Goal: Transaction & Acquisition: Purchase product/service

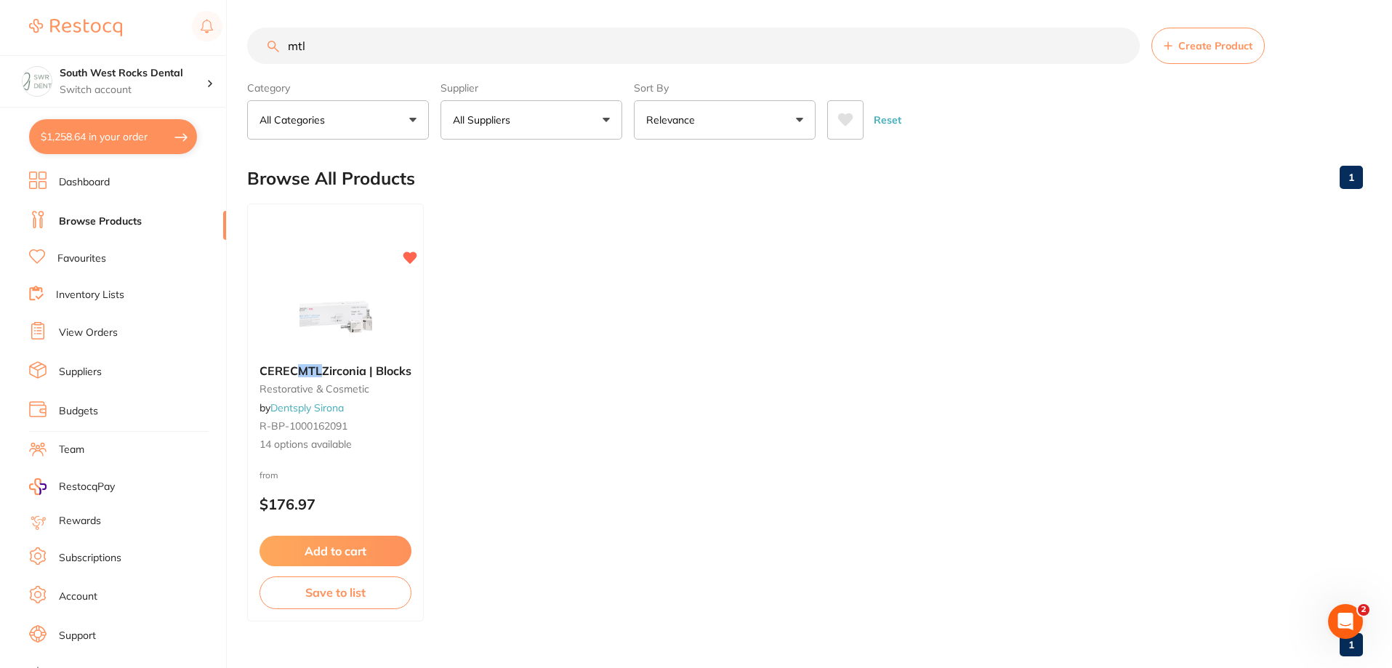
drag, startPoint x: 345, startPoint y: 47, endPoint x: 254, endPoint y: 44, distance: 90.2
click at [254, 44] on input "mtl" at bounding box center [693, 46] width 893 height 36
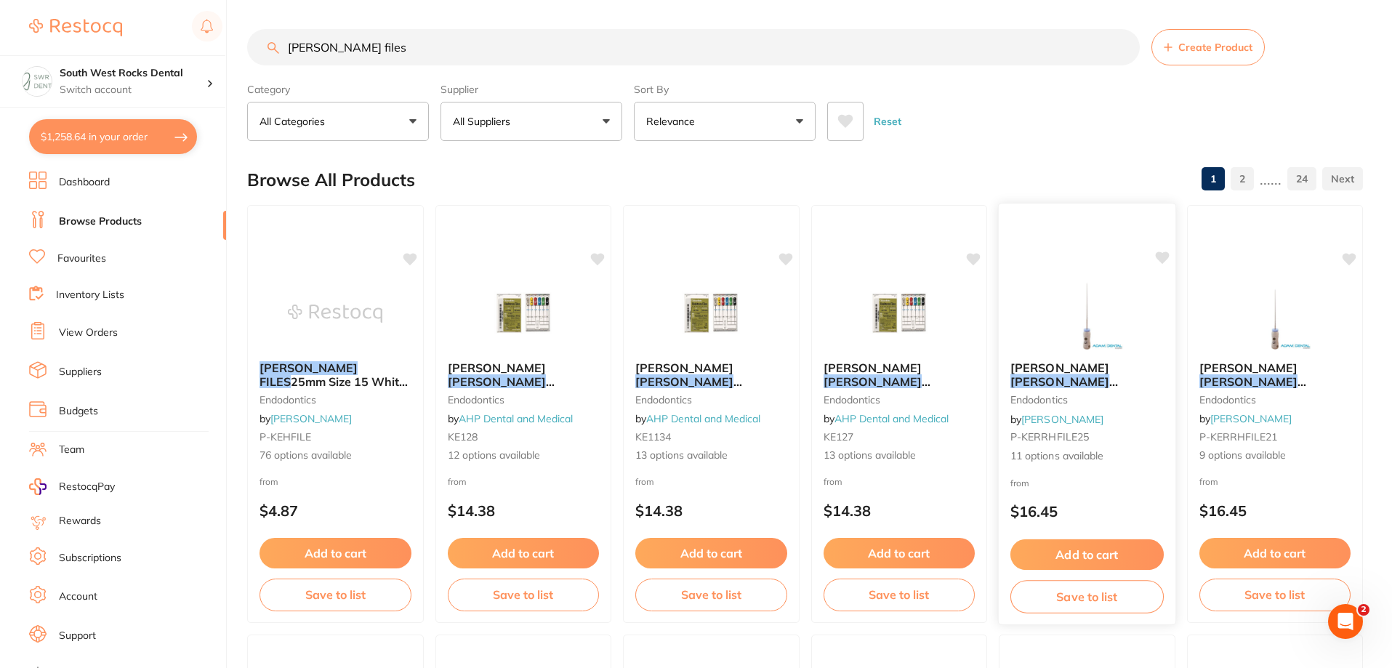
type input "[PERSON_NAME] files"
click at [1108, 355] on div "[PERSON_NAME] [PERSON_NAME] Files 25mm 6/pk endodontics by [PERSON_NAME] P-KERR…" at bounding box center [1087, 413] width 177 height 126
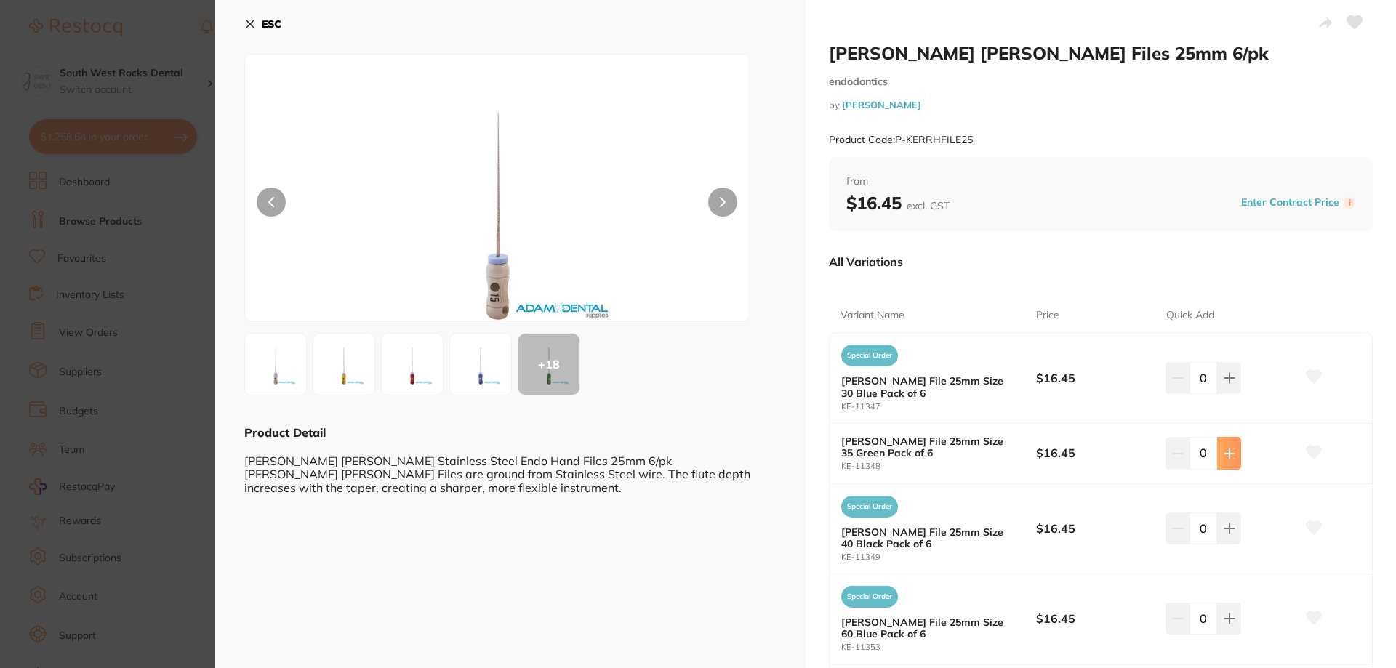
click at [1235, 458] on button at bounding box center [1229, 453] width 24 height 32
type input "1"
click at [1314, 454] on icon at bounding box center [1313, 452] width 15 height 13
click at [252, 25] on icon at bounding box center [250, 24] width 8 height 8
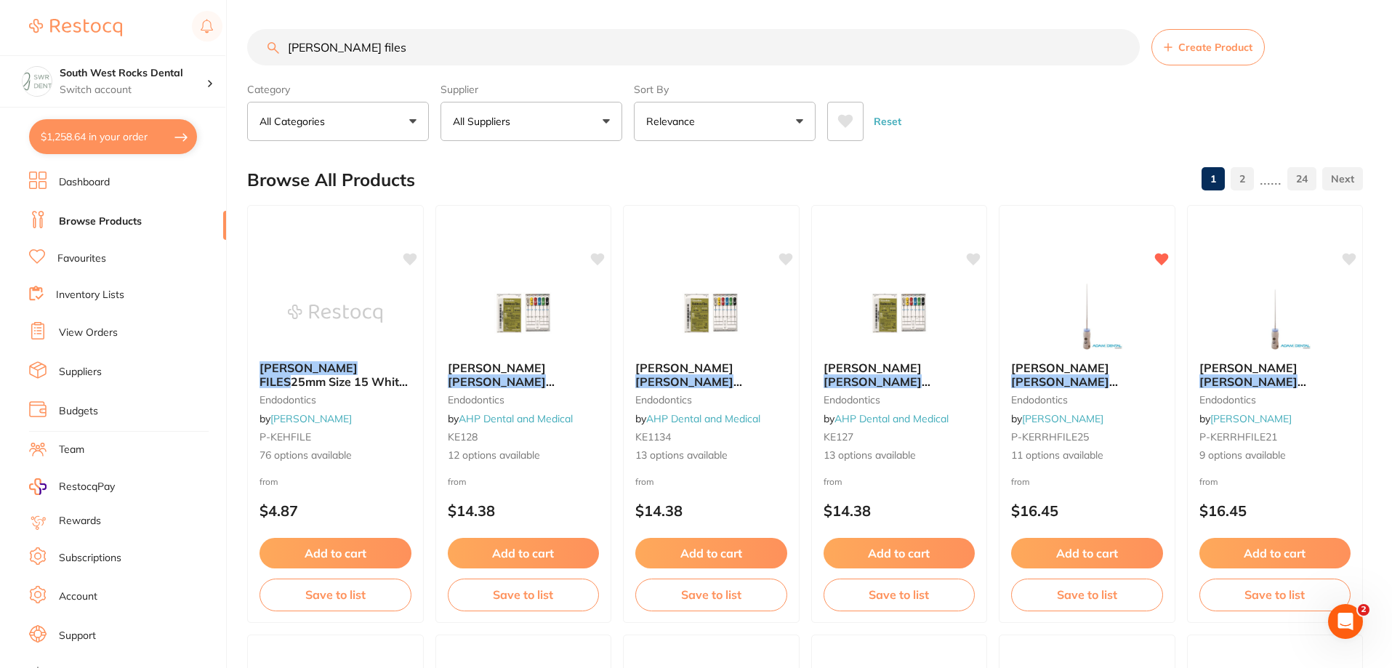
scroll to position [1, 0]
drag, startPoint x: 383, startPoint y: 47, endPoint x: 286, endPoint y: 57, distance: 97.1
click at [286, 57] on input "[PERSON_NAME] files" at bounding box center [693, 47] width 893 height 36
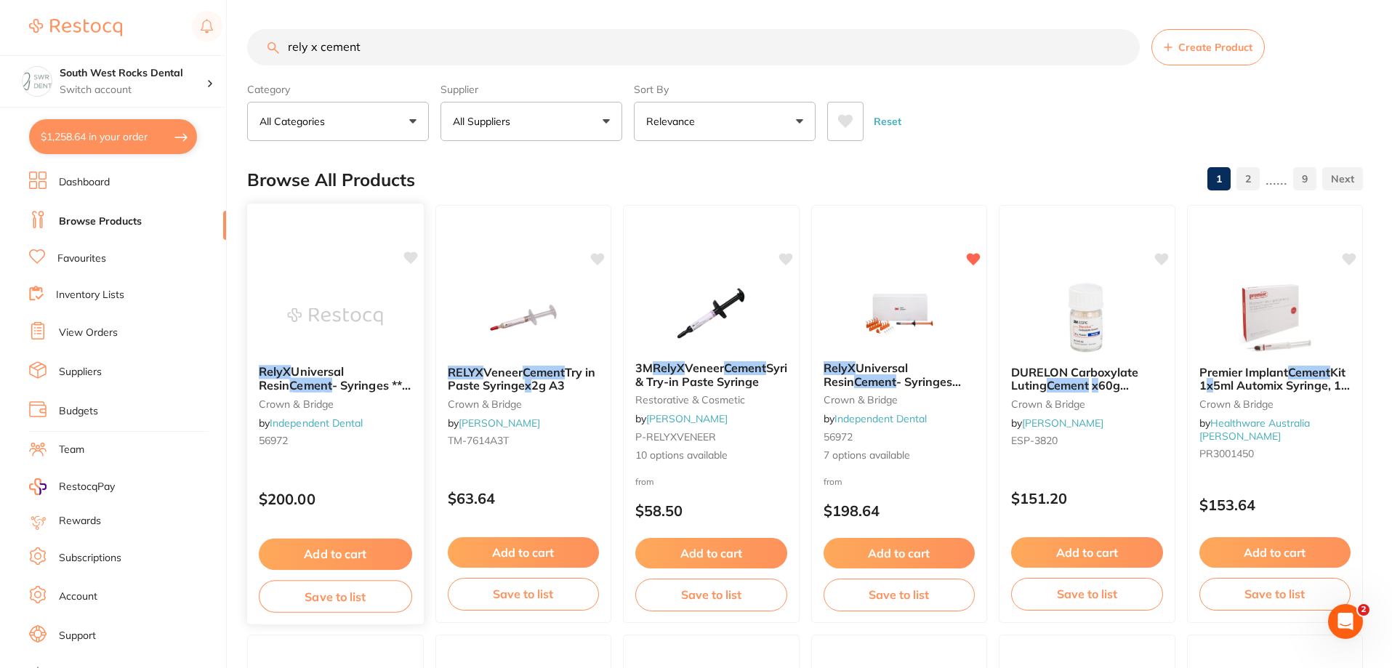
scroll to position [0, 0]
type input "rely x cement"
click at [341, 375] on span "Universal Resin" at bounding box center [301, 378] width 85 height 28
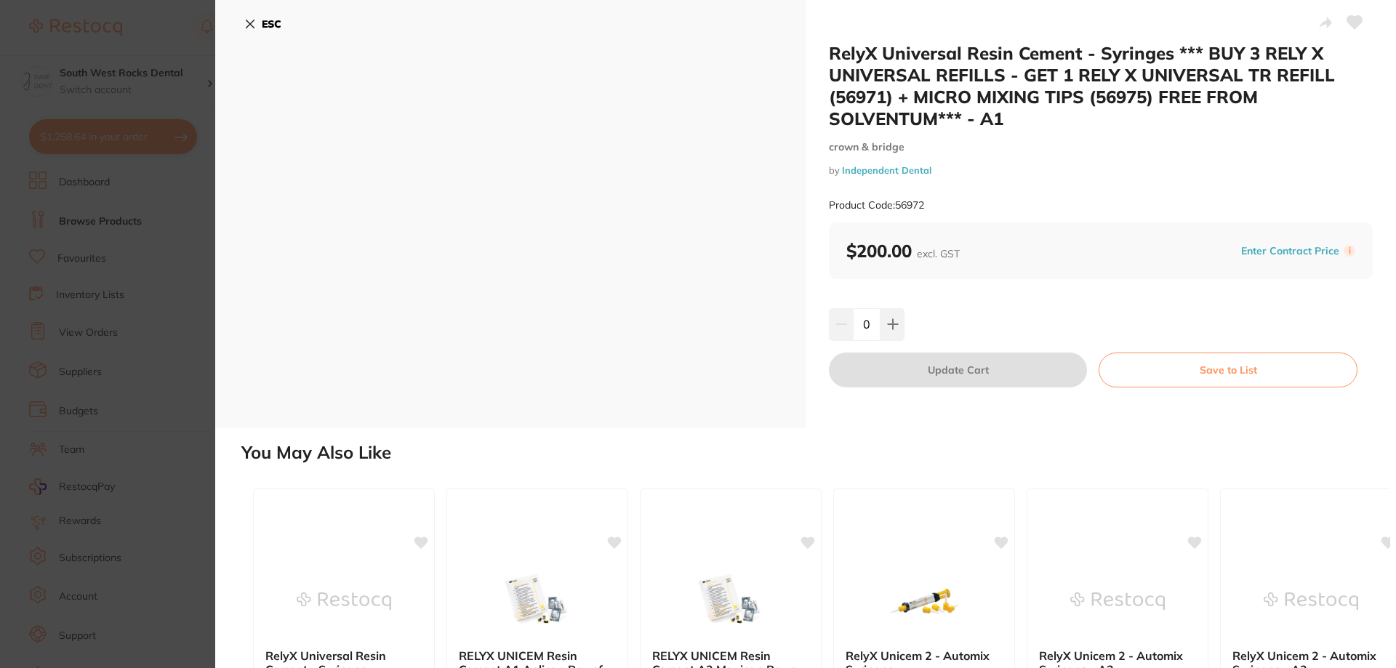
click at [250, 24] on icon at bounding box center [250, 24] width 8 height 8
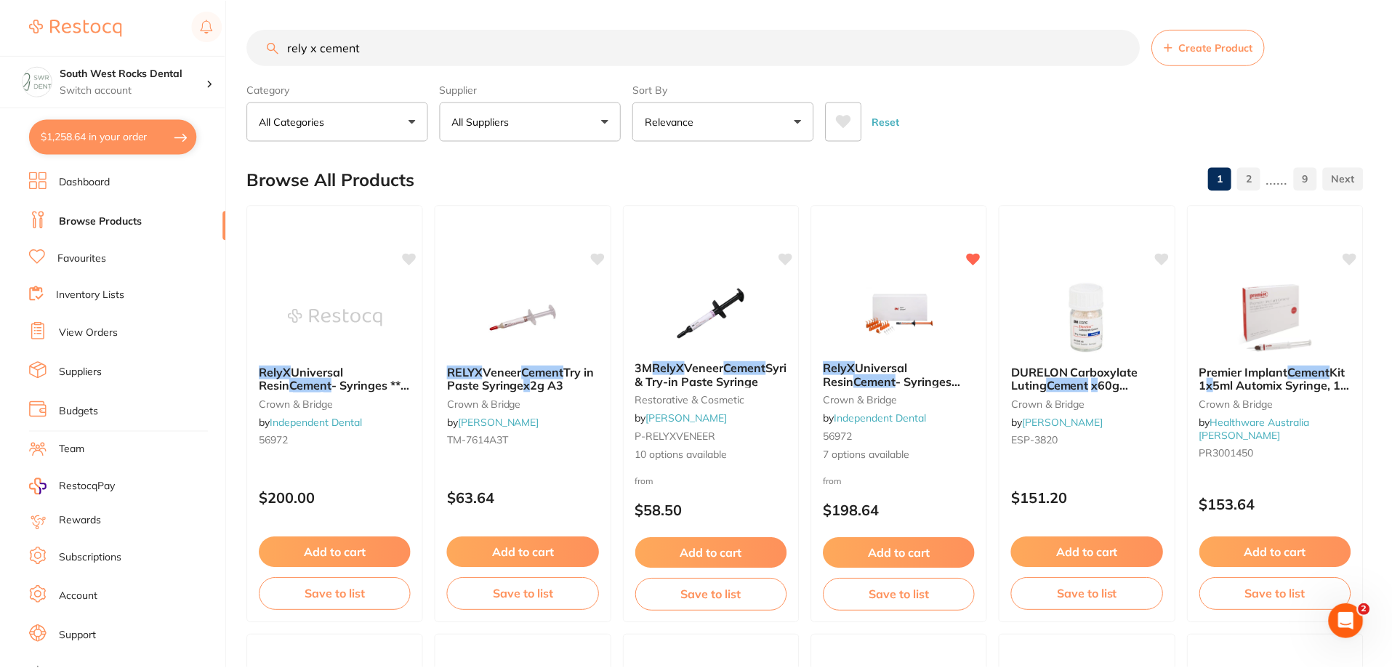
scroll to position [1, 0]
click at [905, 366] on span "Universal Resin" at bounding box center [864, 374] width 85 height 28
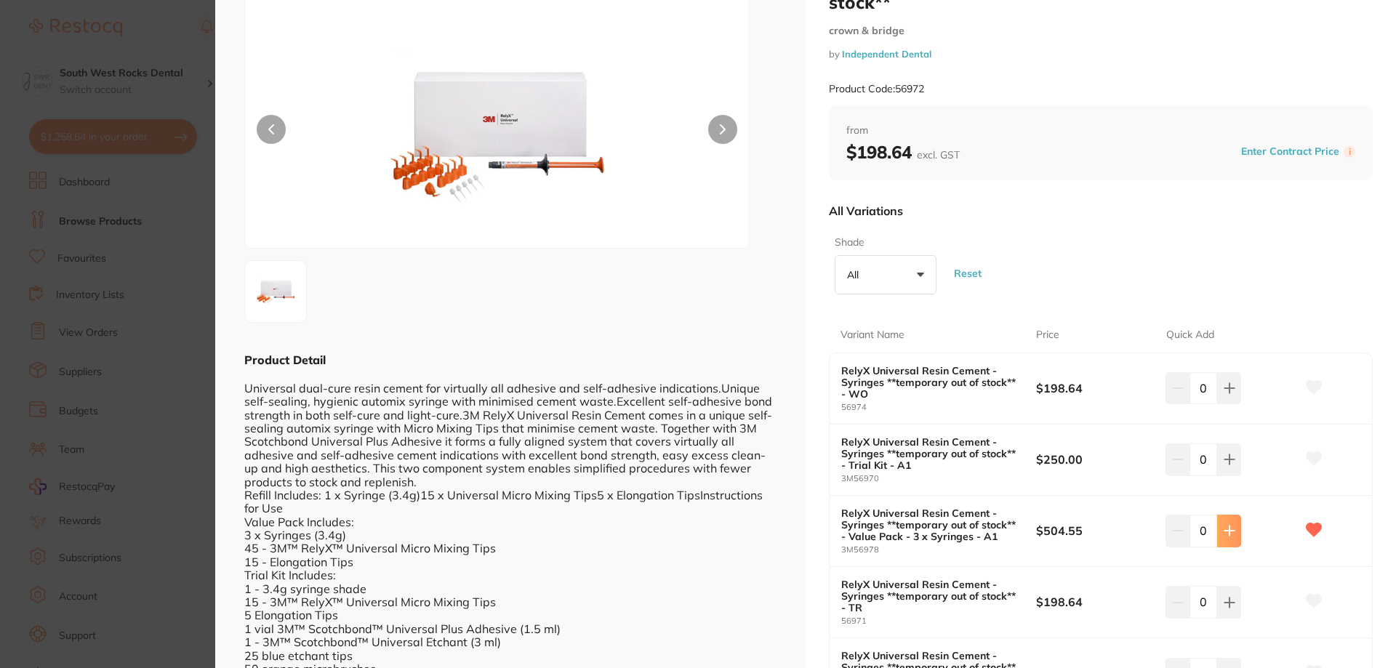
click at [1229, 523] on button at bounding box center [1229, 531] width 24 height 32
type input "1"
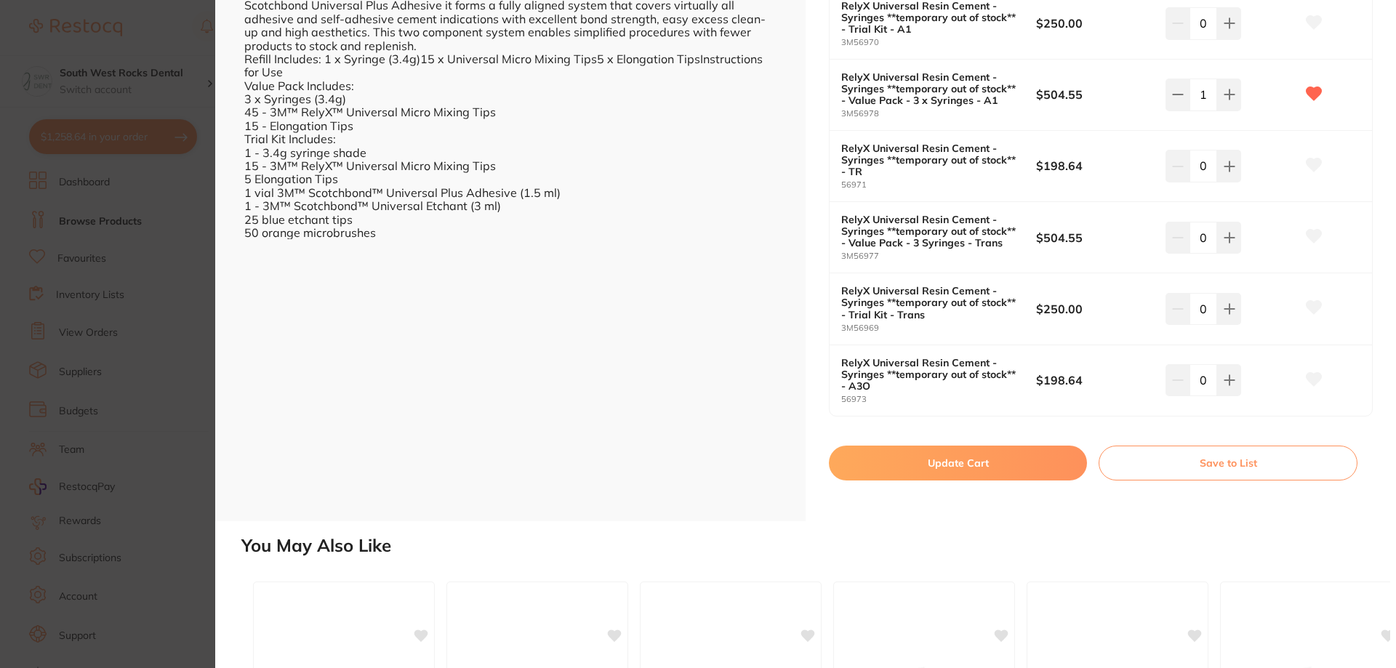
click at [990, 467] on button "Update Cart" at bounding box center [958, 463] width 258 height 35
checkbox input "false"
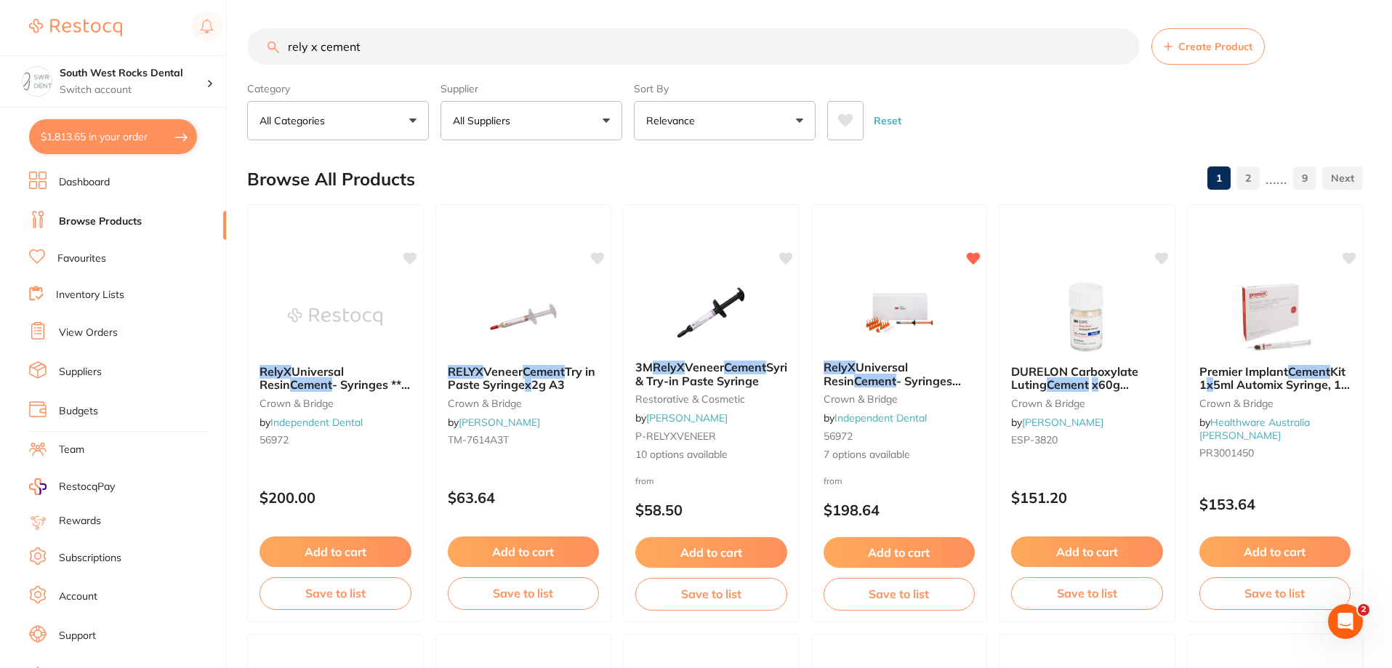
scroll to position [1, 0]
drag, startPoint x: 333, startPoint y: 47, endPoint x: 273, endPoint y: 55, distance: 60.9
click at [273, 55] on input "rely x cement" at bounding box center [693, 46] width 893 height 36
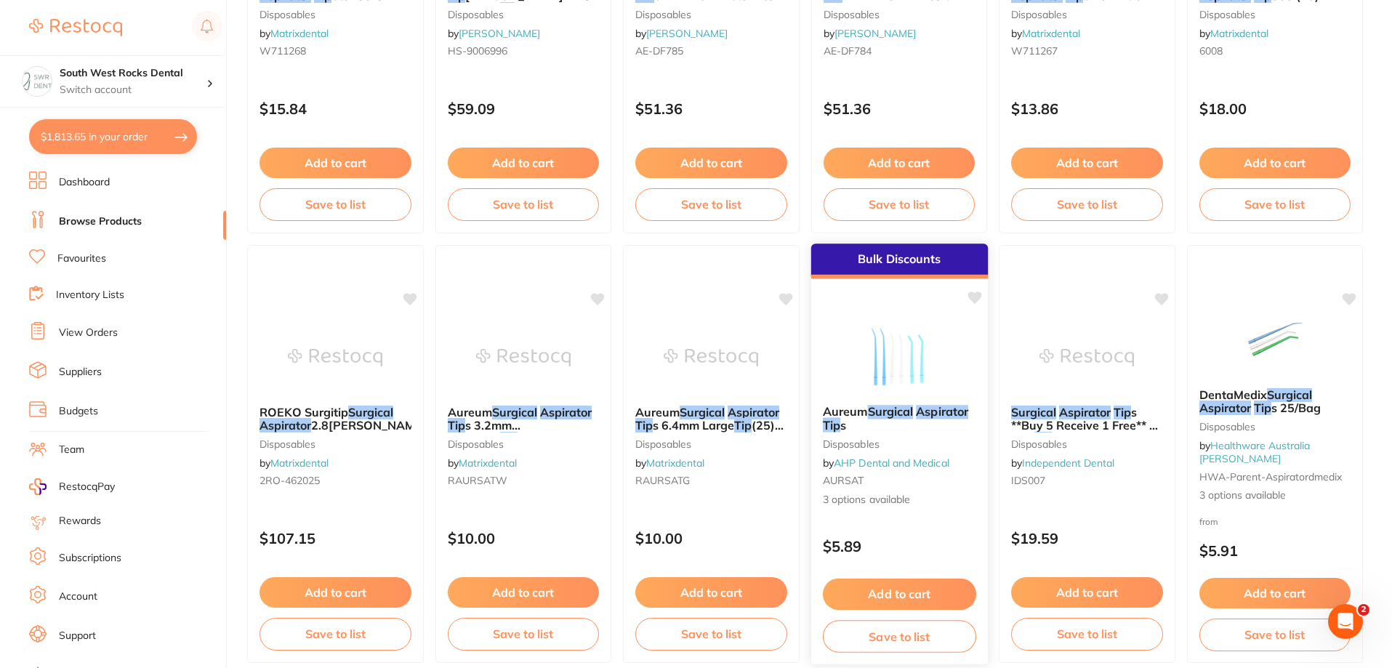
scroll to position [436, 0]
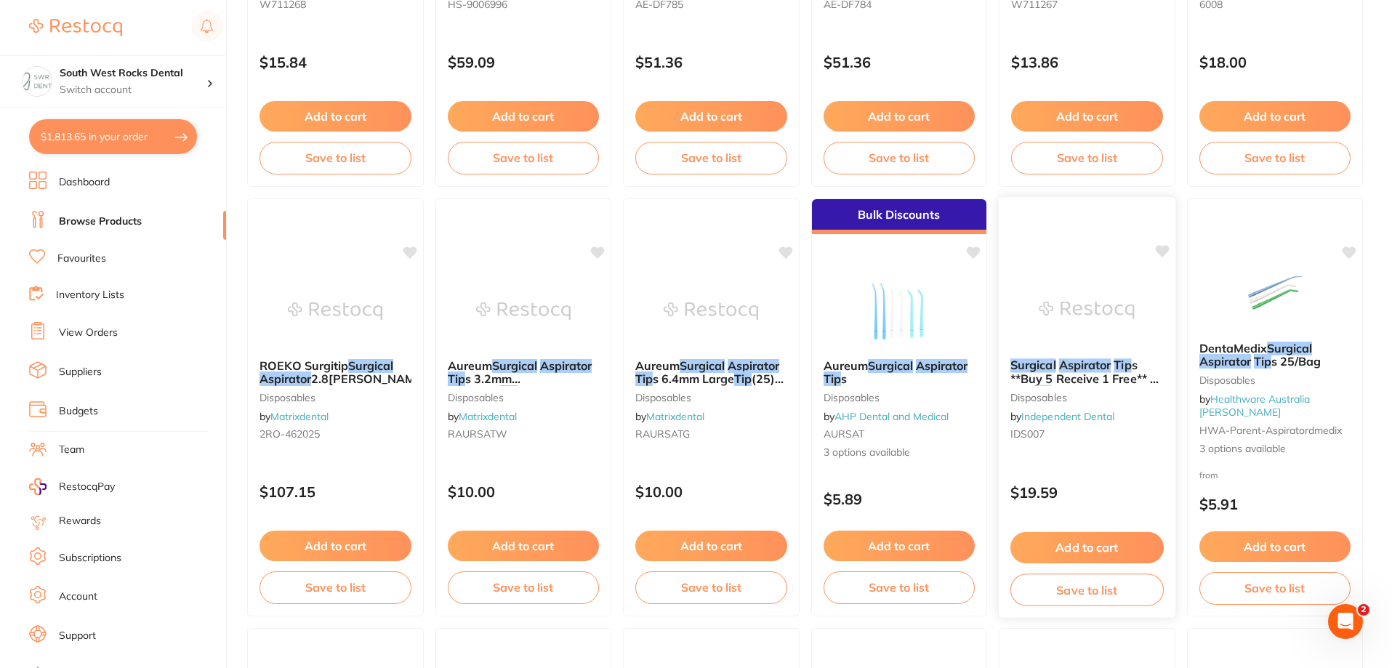
click at [1079, 374] on span "s **Buy 5 Receive 1 Free** - Mini" at bounding box center [1084, 378] width 148 height 41
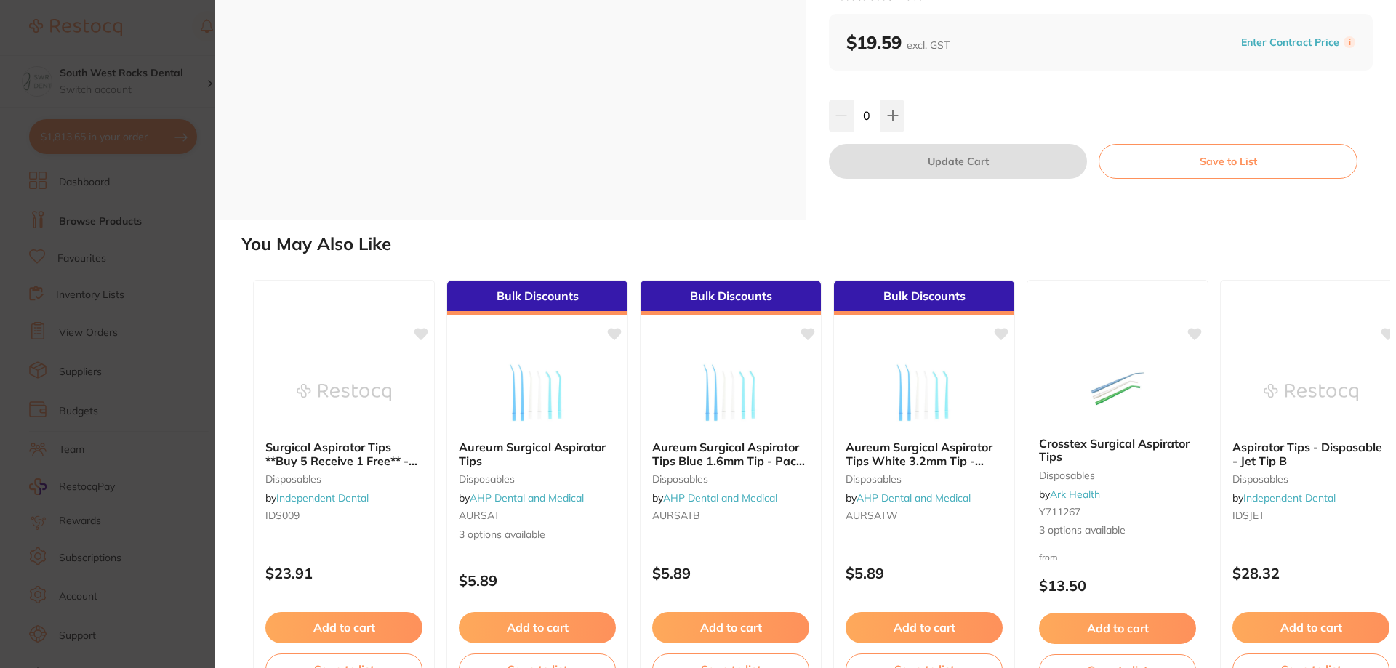
scroll to position [190, 0]
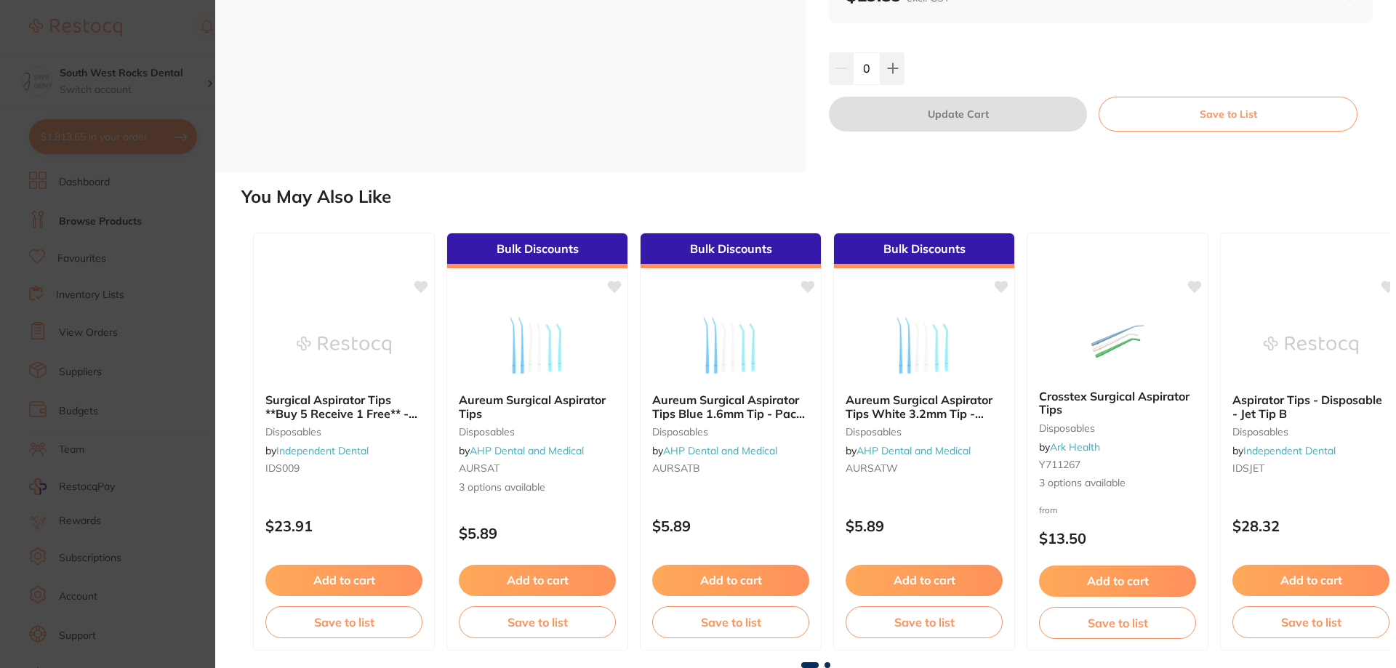
click at [826, 664] on span at bounding box center [827, 665] width 6 height 6
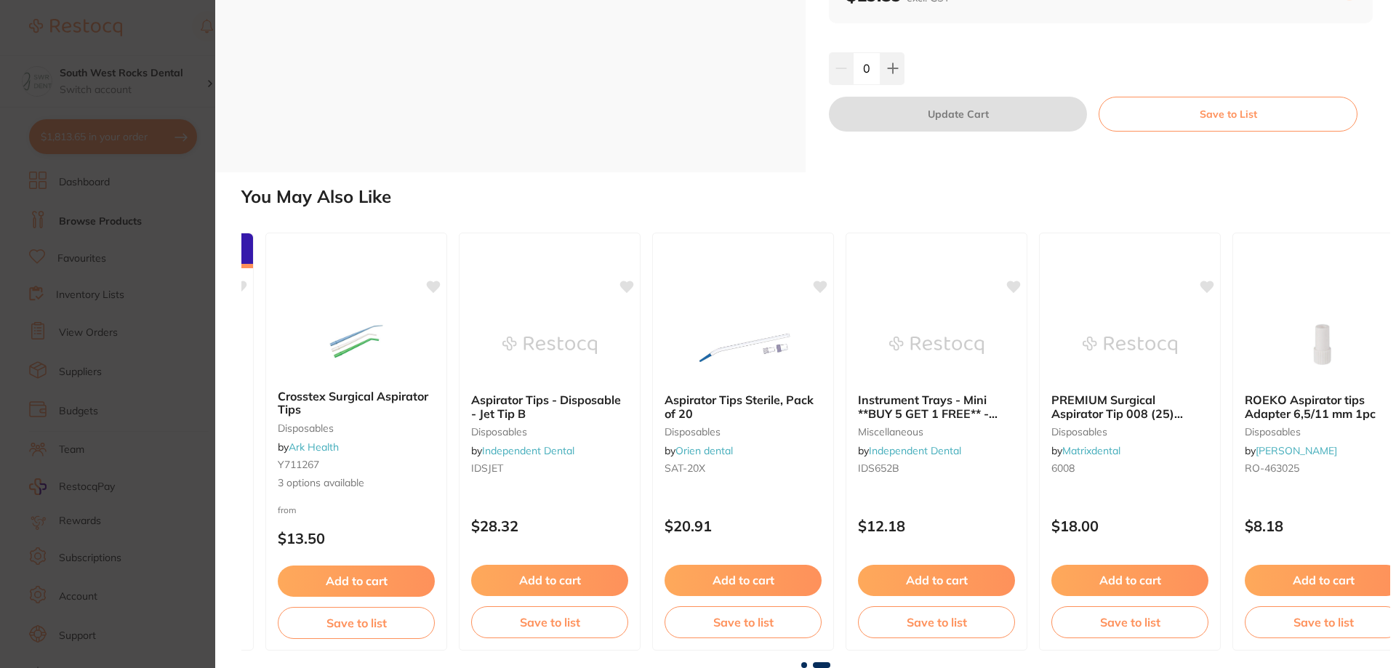
scroll to position [0, 800]
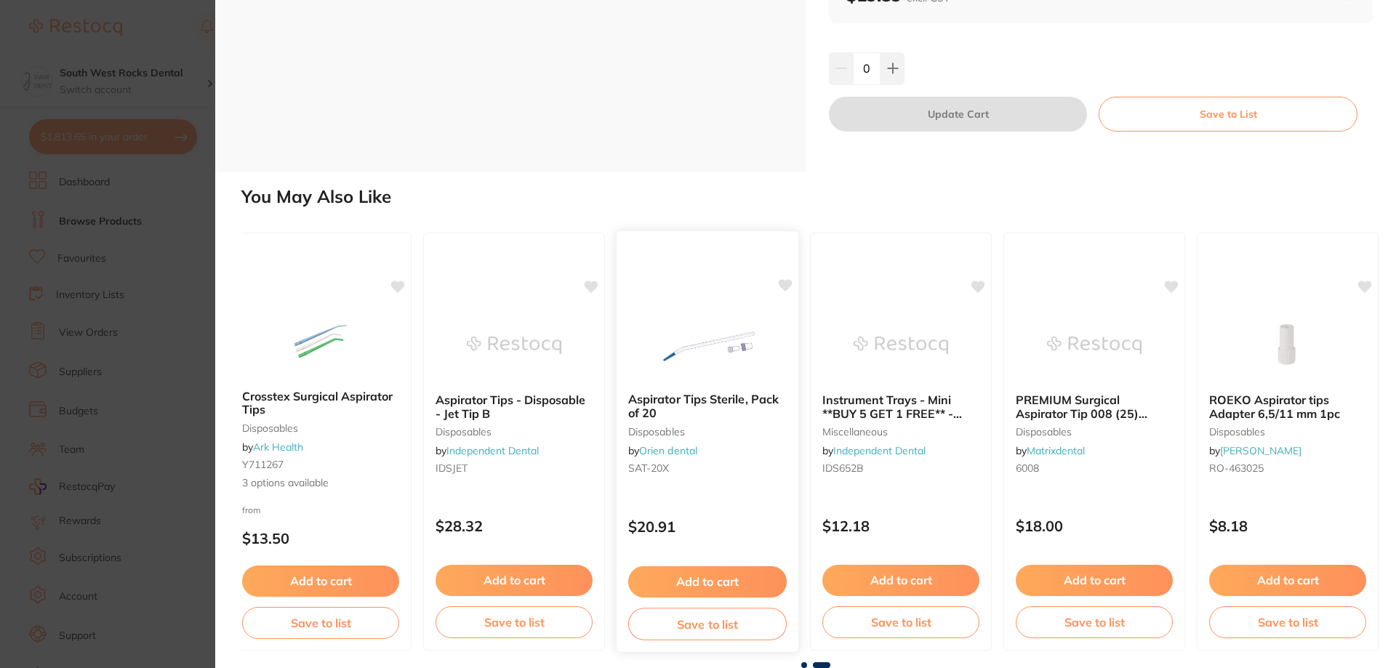
click at [731, 401] on b "Aspirator Tips Sterile, Pack of 20" at bounding box center [707, 406] width 158 height 27
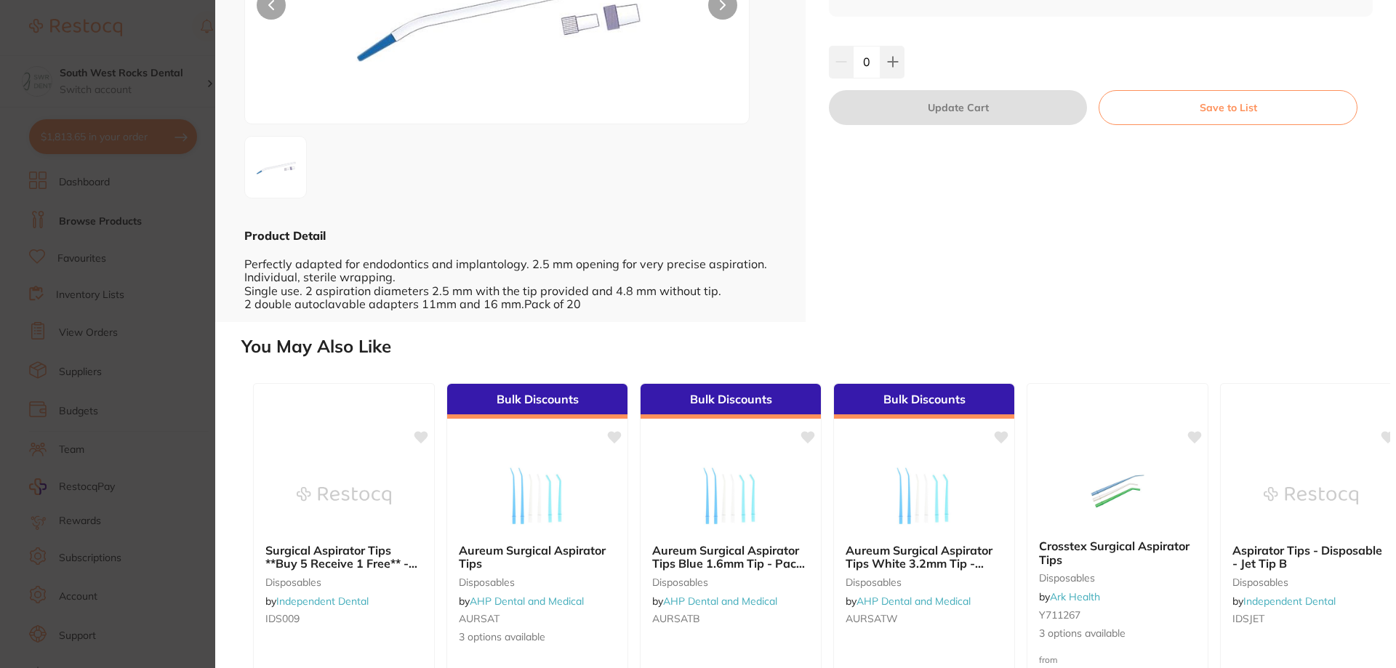
scroll to position [218, 0]
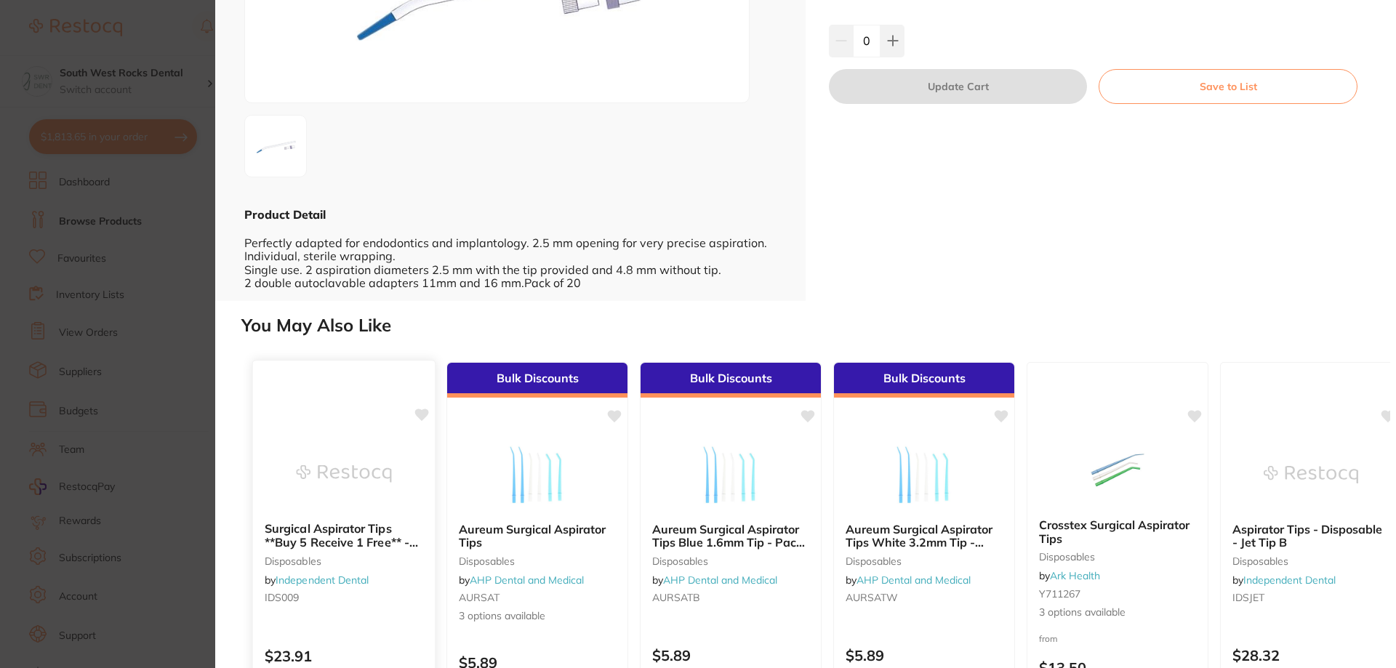
click at [318, 539] on b "Surgical Aspirator Tips **Buy 5 Receive 1 Free** - Standard - 009" at bounding box center [344, 535] width 158 height 27
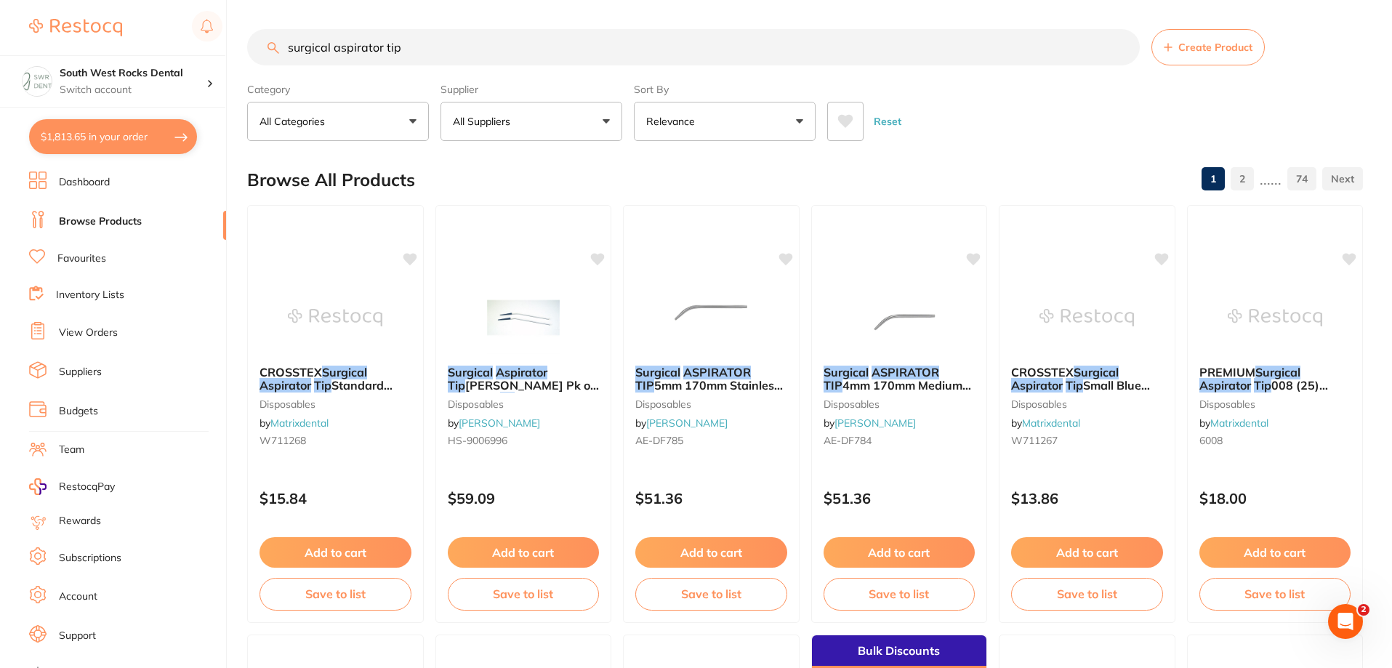
click at [443, 42] on input "surgical aspirator tip" at bounding box center [693, 47] width 893 height 36
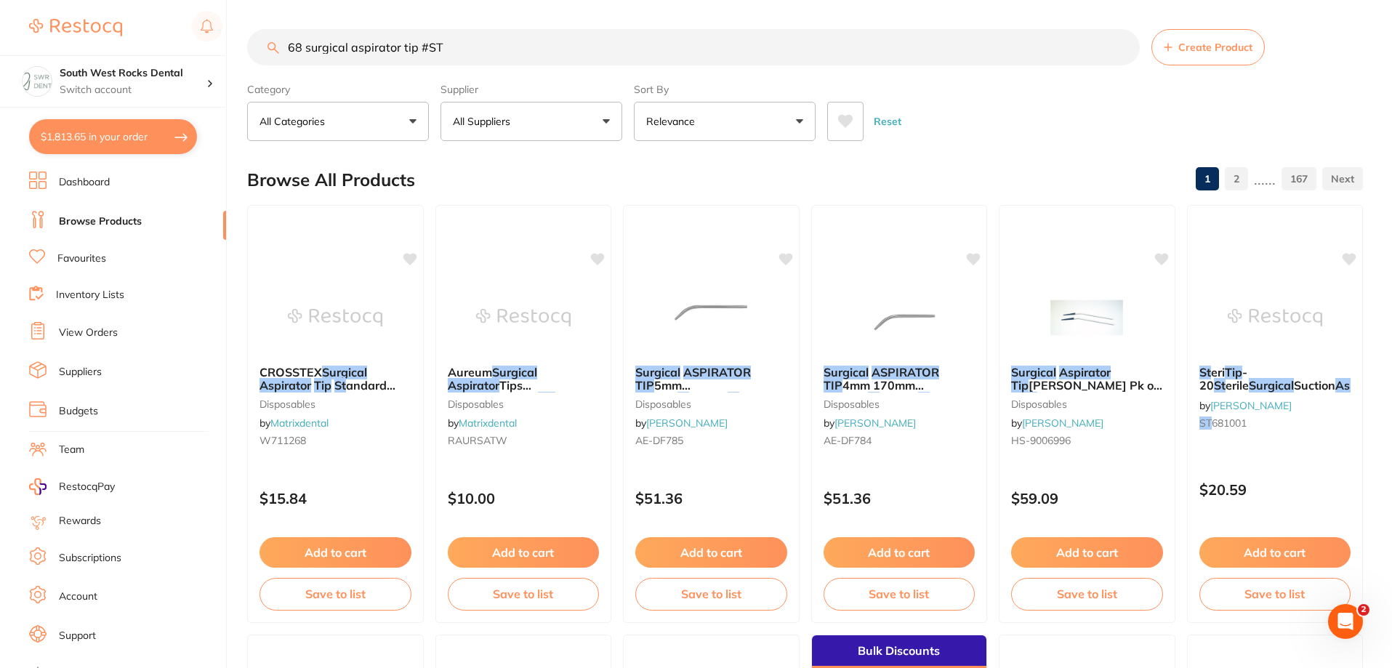
click at [452, 41] on input "68 surgical aspirator tip #ST" at bounding box center [693, 47] width 893 height 36
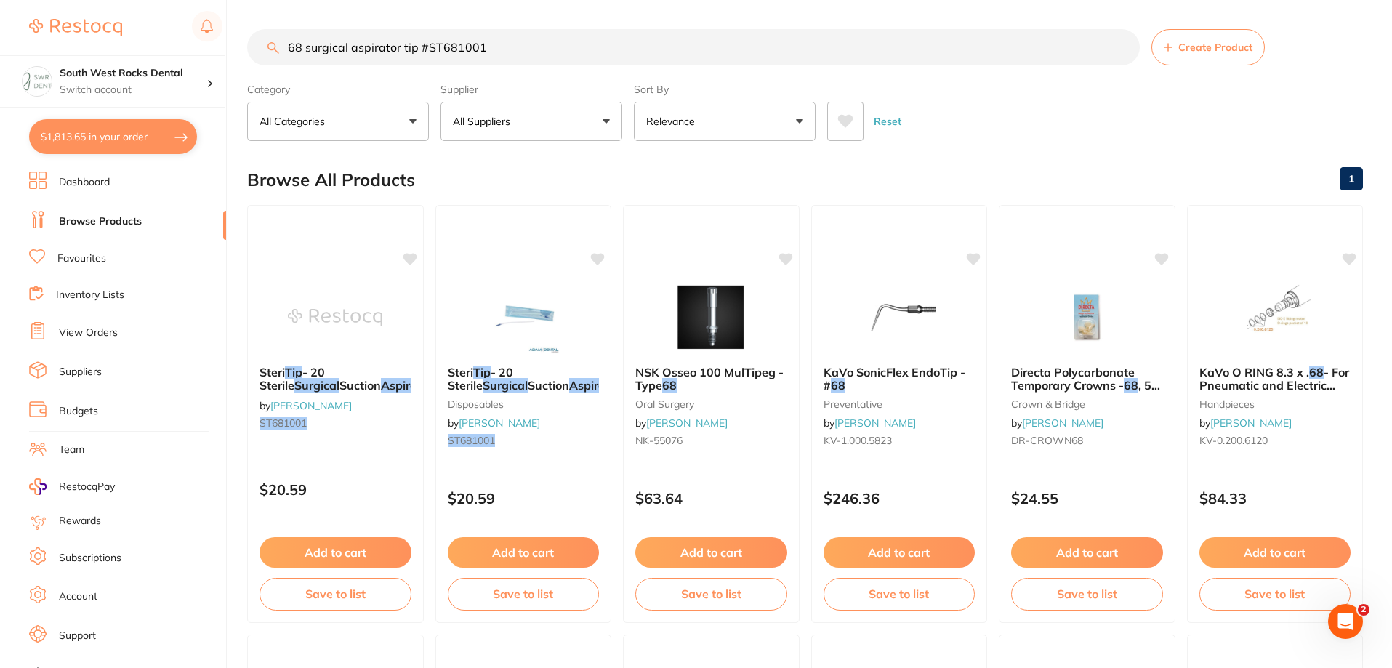
drag, startPoint x: 414, startPoint y: 43, endPoint x: 281, endPoint y: 44, distance: 133.0
click at [281, 44] on input "68 surgical aspirator tip #ST681001" at bounding box center [693, 47] width 893 height 36
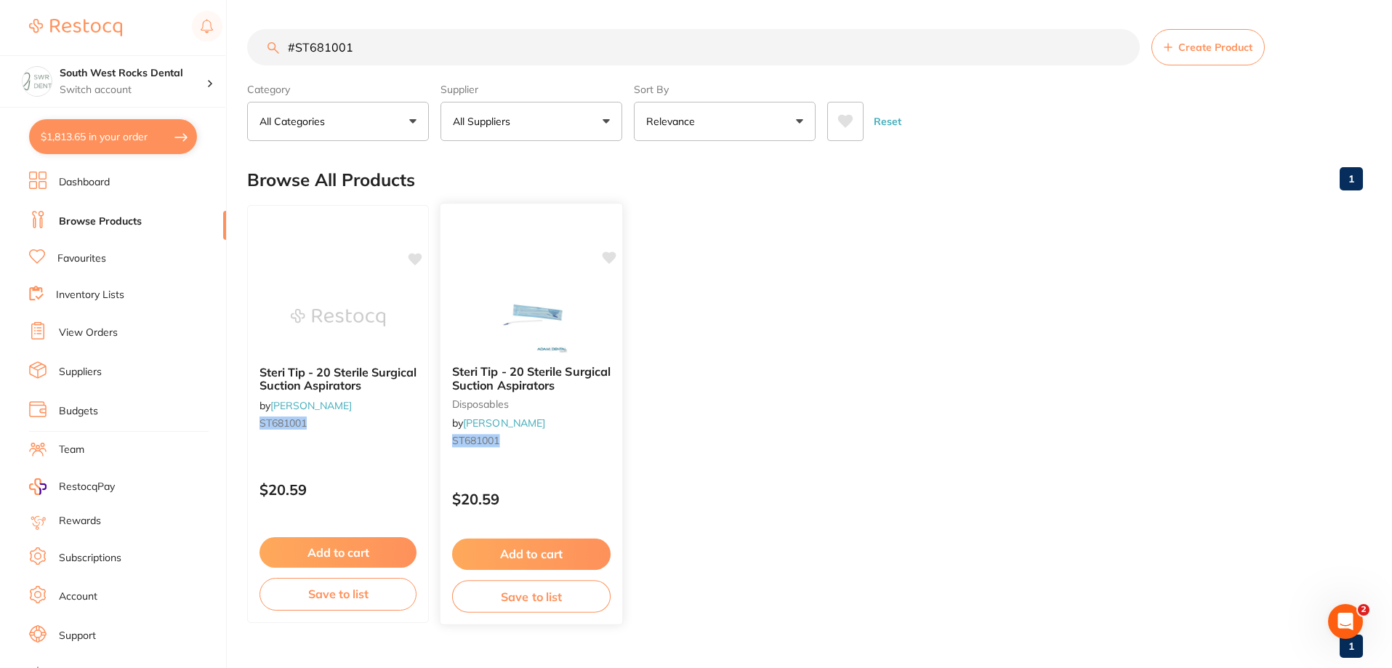
type input "#ST681001"
click at [531, 380] on span "Steri Tip - 20 Sterile Surgical Suction Aspirators" at bounding box center [531, 378] width 158 height 28
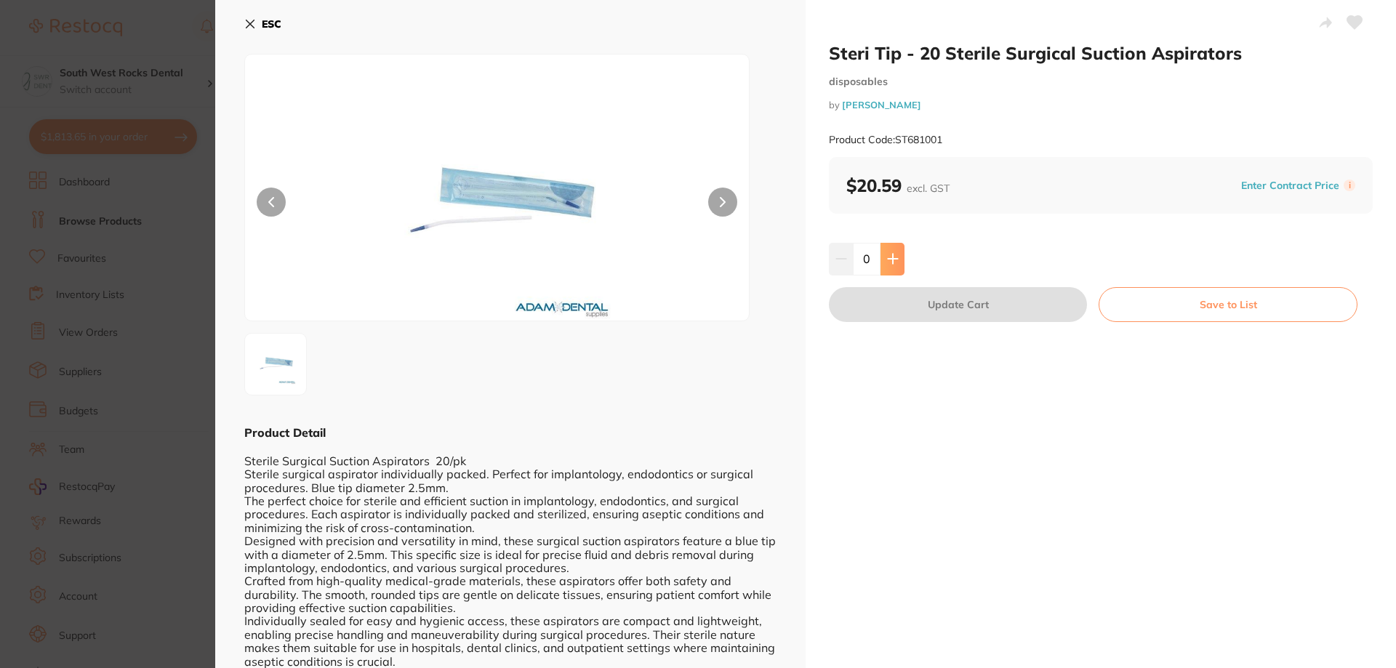
click at [894, 256] on icon at bounding box center [893, 259] width 12 height 12
type input "1"
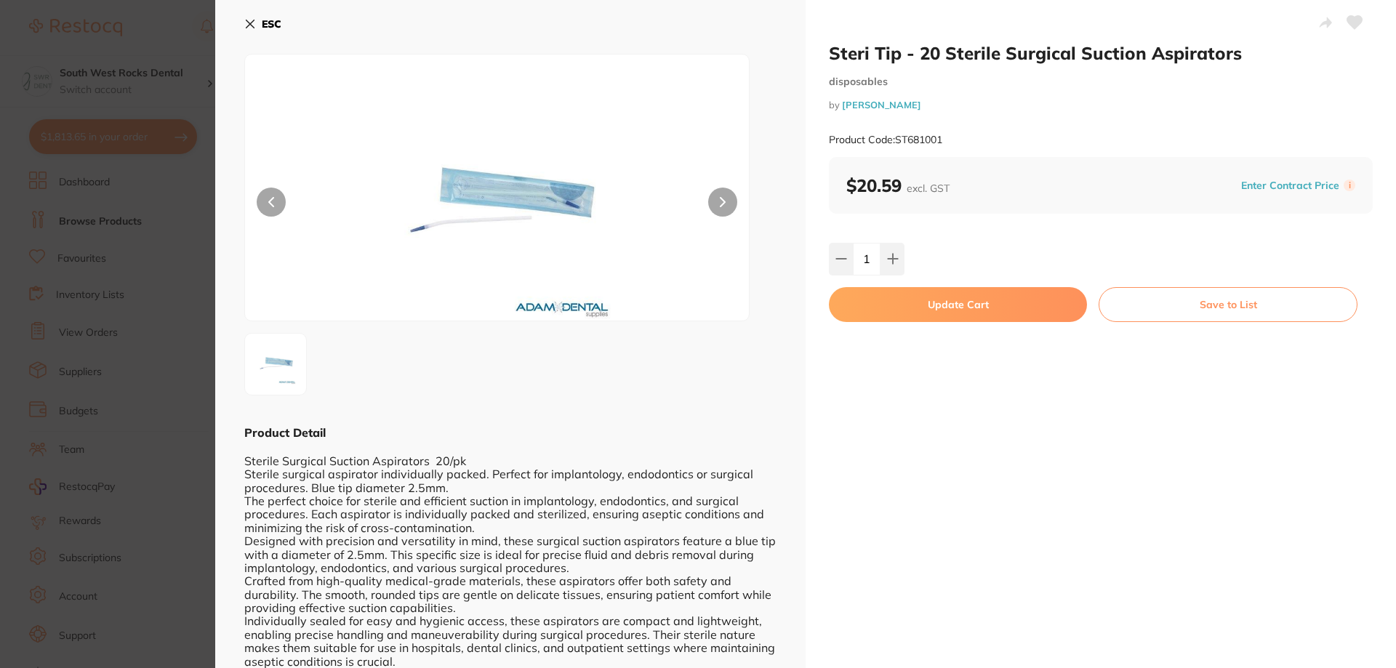
click at [994, 303] on button "Update Cart" at bounding box center [958, 304] width 258 height 35
checkbox input "false"
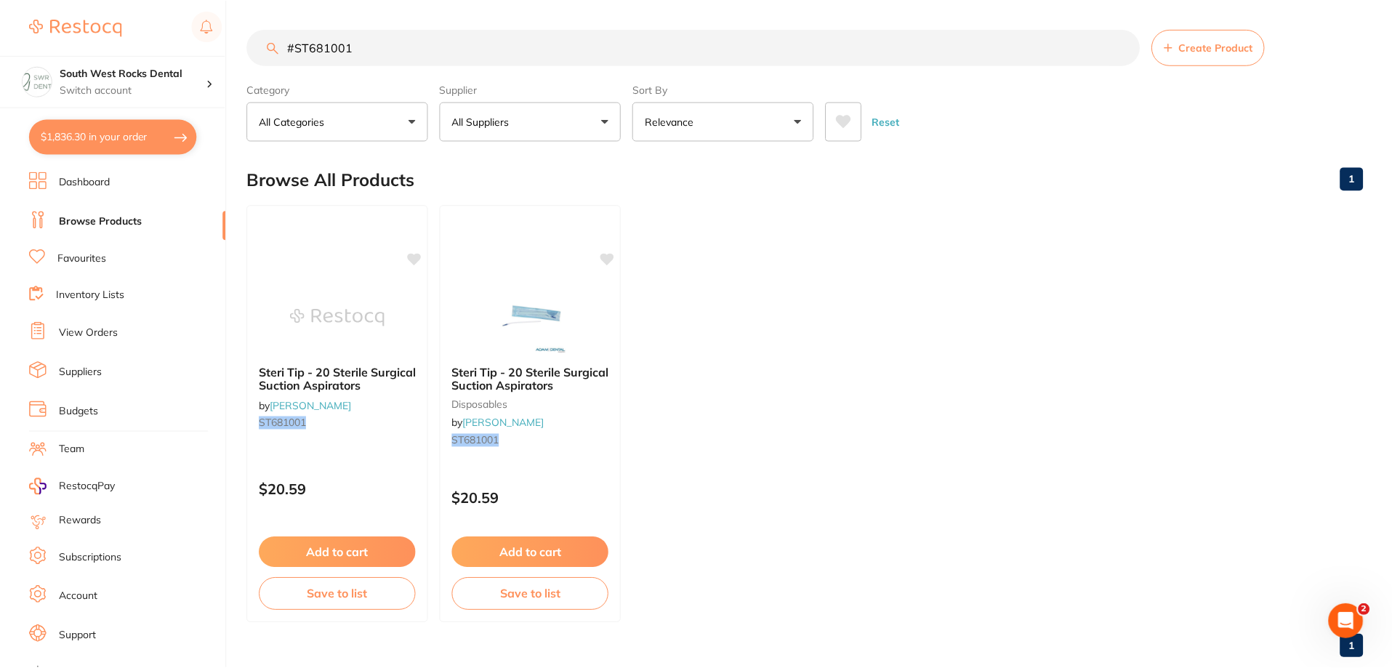
scroll to position [4, 0]
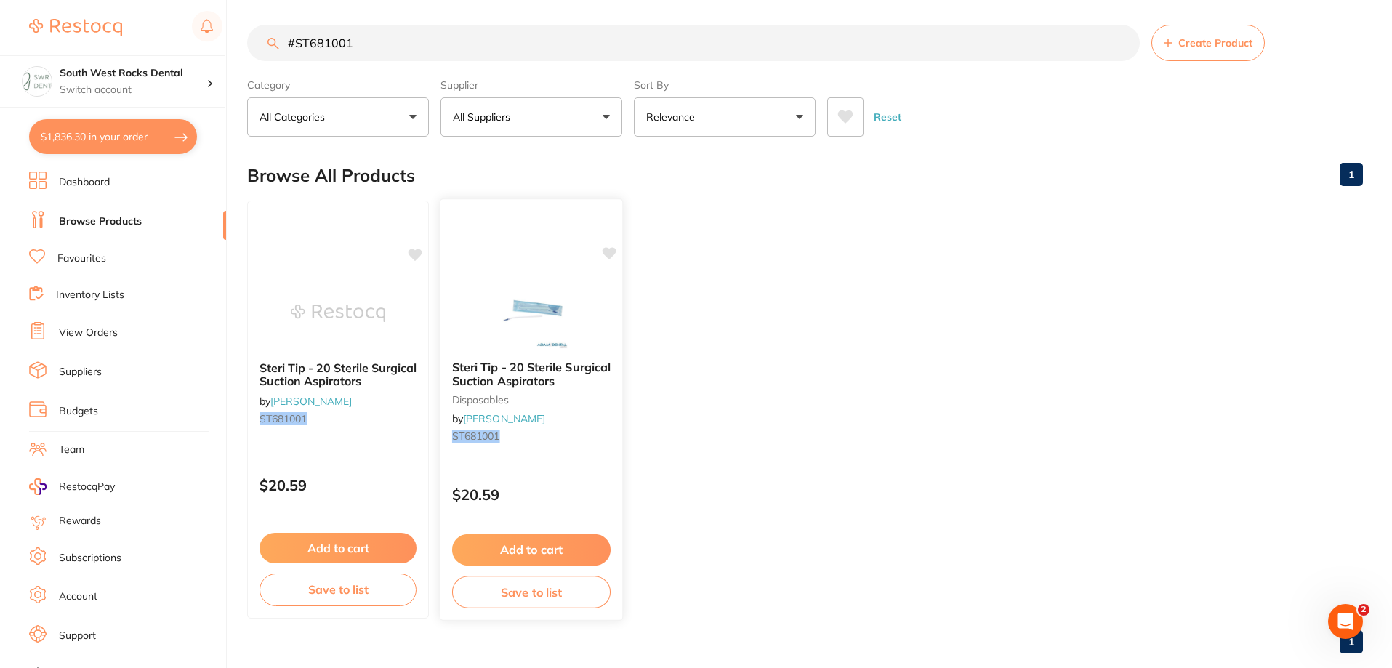
click at [605, 251] on icon at bounding box center [610, 253] width 14 height 12
click at [536, 596] on button "Save to list" at bounding box center [531, 592] width 158 height 33
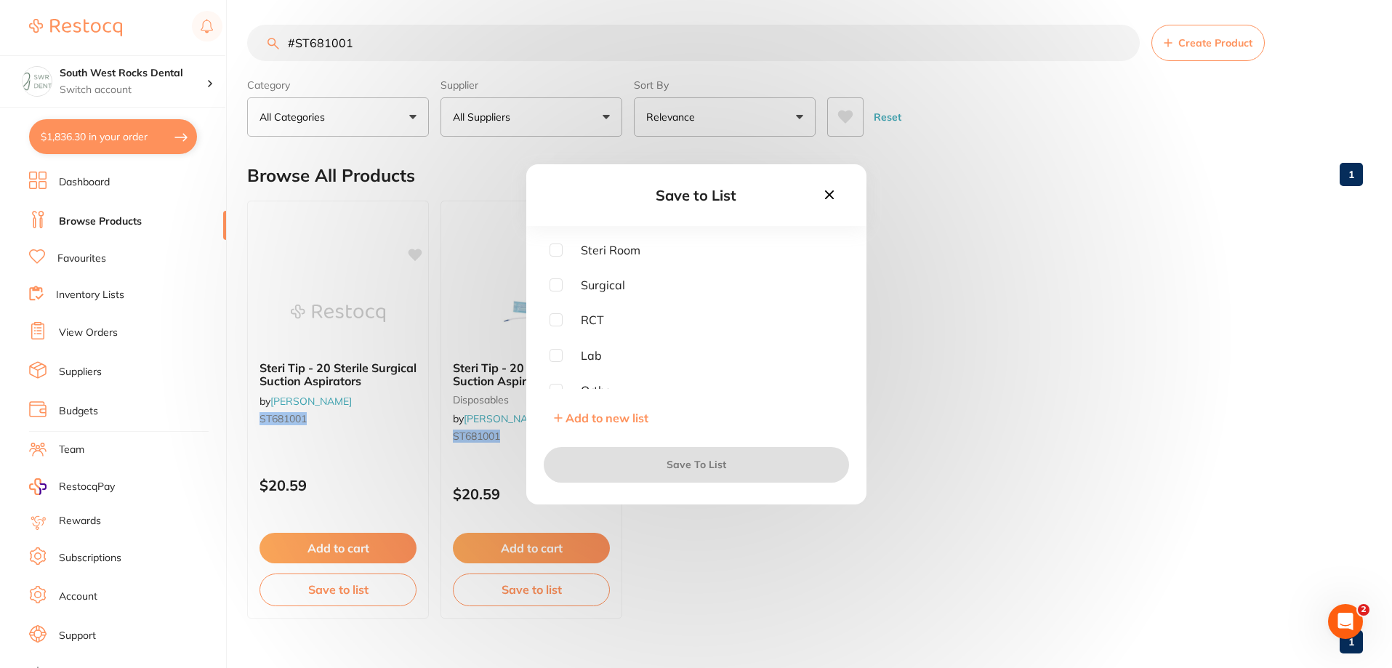
click at [552, 282] on input "checkbox" at bounding box center [556, 284] width 13 height 13
checkbox input "true"
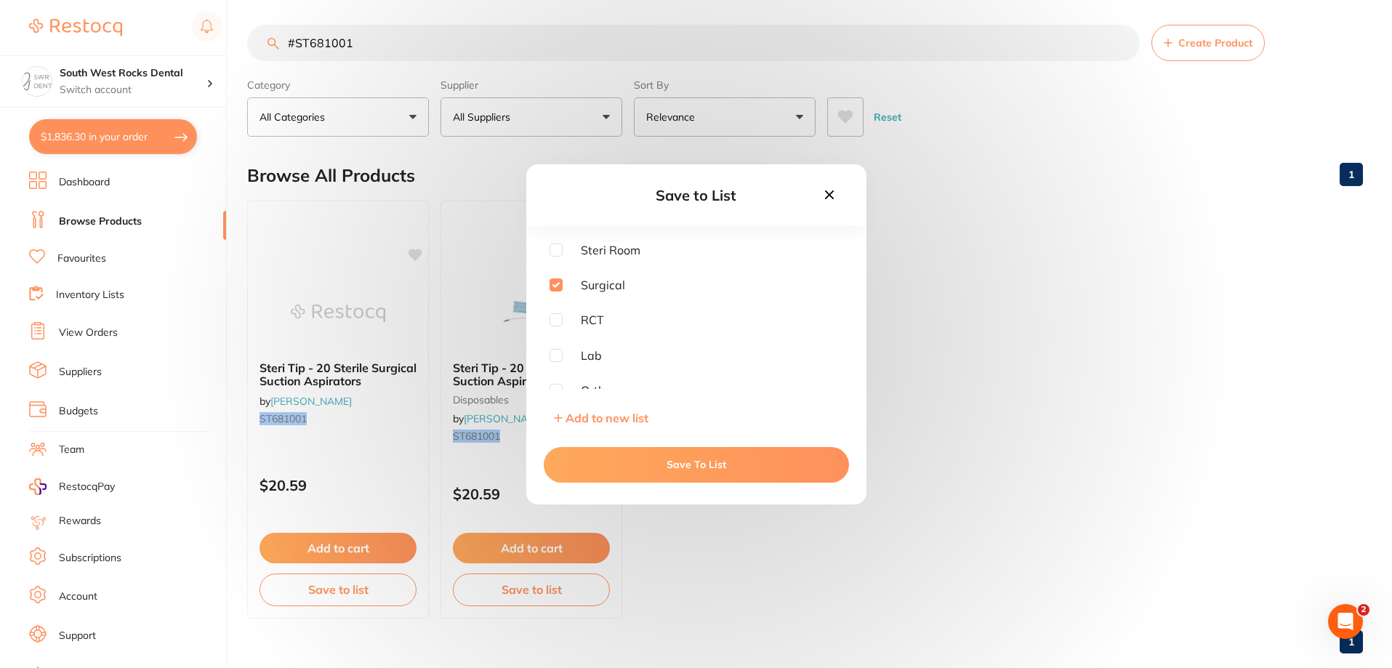
click at [704, 459] on button "Save To List" at bounding box center [696, 464] width 305 height 35
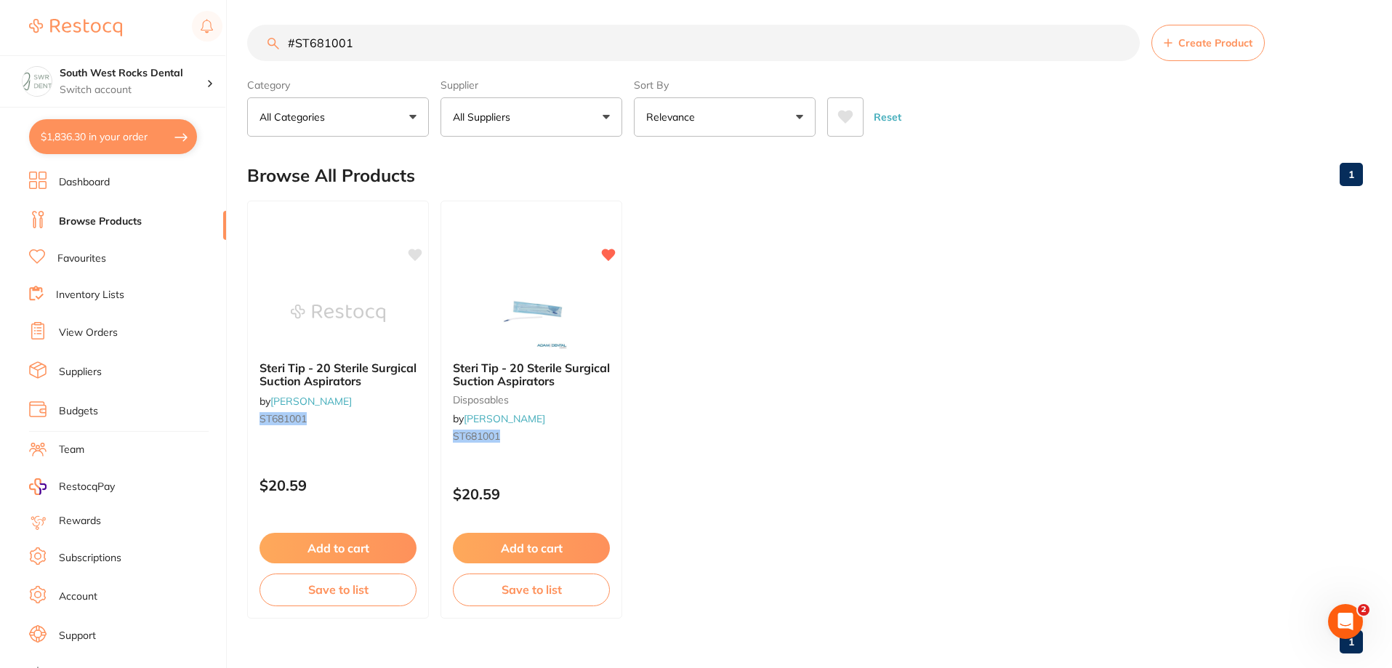
drag, startPoint x: 365, startPoint y: 37, endPoint x: 286, endPoint y: 37, distance: 79.2
click at [286, 37] on input "#ST681001" at bounding box center [693, 43] width 893 height 36
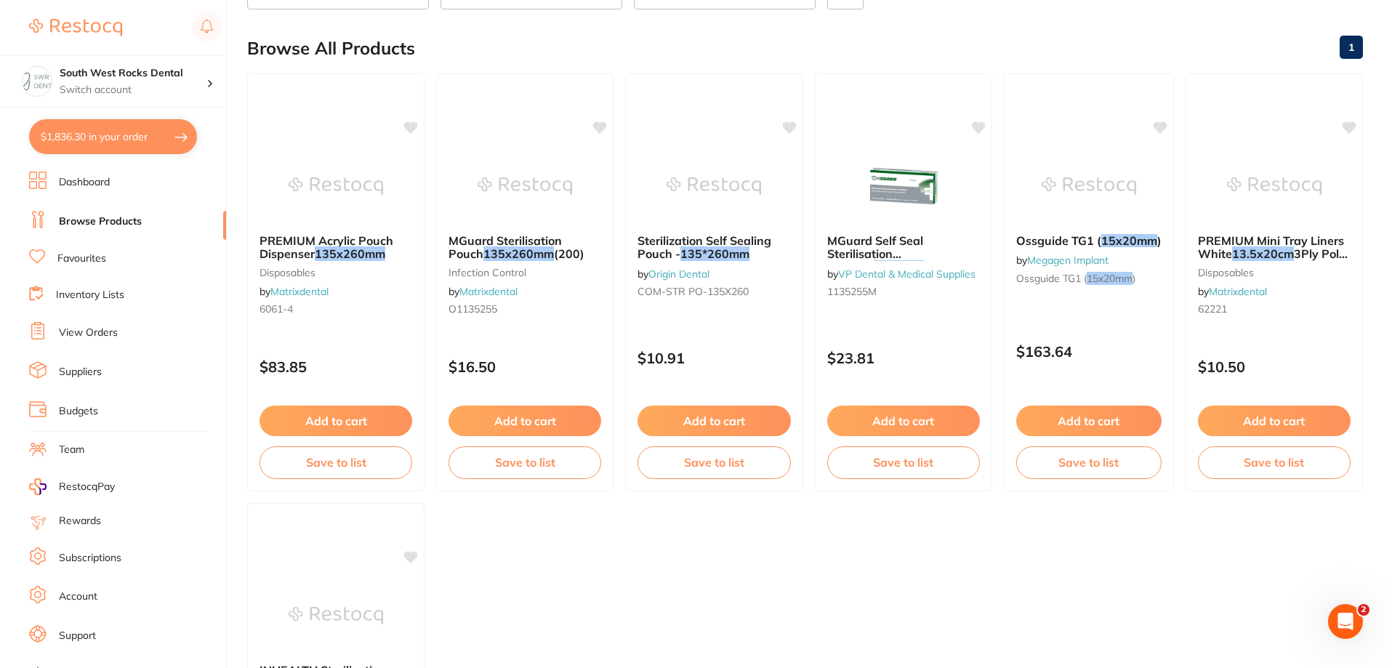
scroll to position [0, 0]
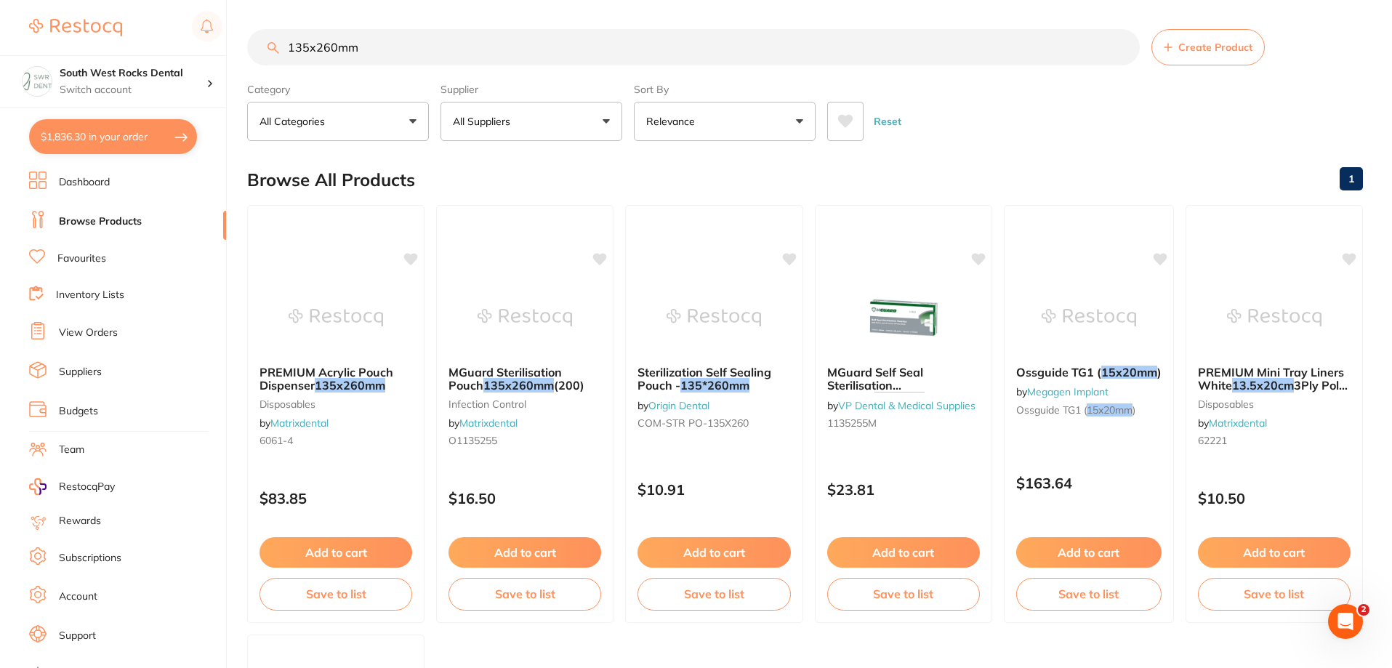
click at [370, 47] on input "135x260mm" at bounding box center [693, 47] width 893 height 36
drag, startPoint x: 370, startPoint y: 47, endPoint x: 265, endPoint y: 46, distance: 104.7
click at [265, 46] on input "135x260mm" at bounding box center [693, 47] width 893 height 36
type input "135x260mm"
click at [564, 123] on button "All Suppliers" at bounding box center [531, 121] width 182 height 39
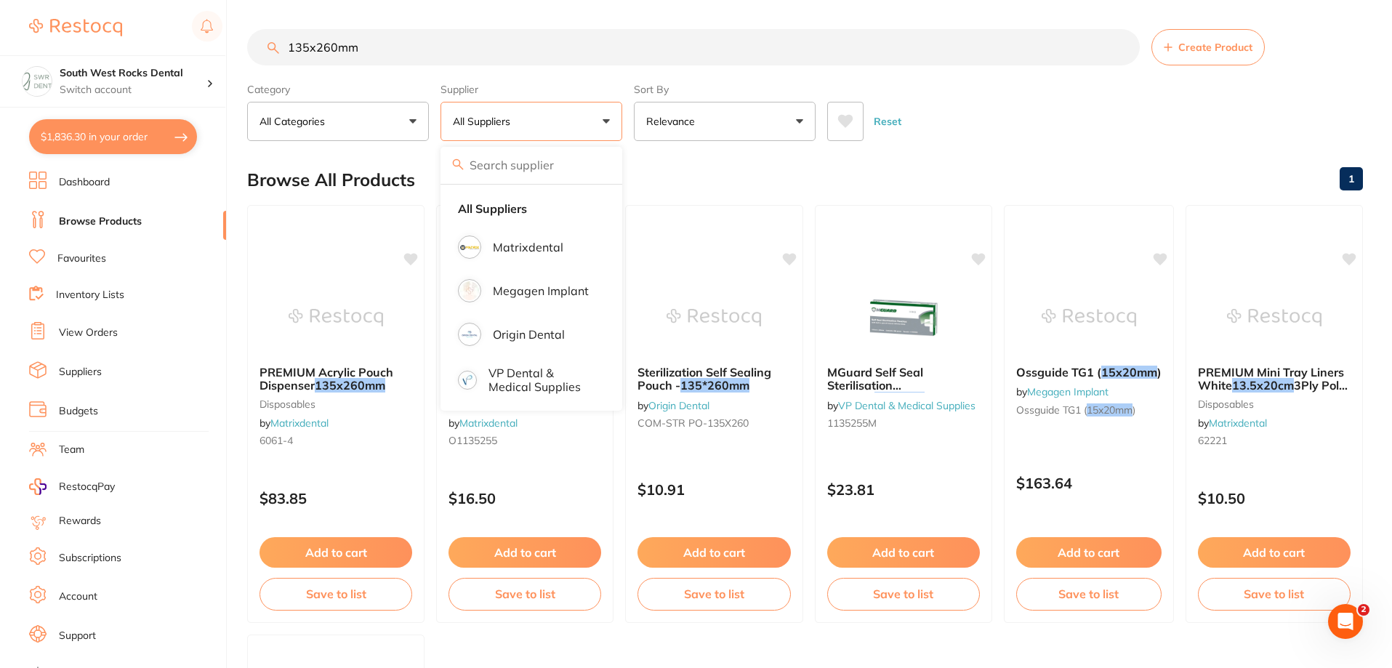
drag, startPoint x: 376, startPoint y: 47, endPoint x: 253, endPoint y: 49, distance: 122.9
click at [253, 49] on input "135x260mm" at bounding box center [693, 47] width 893 height 36
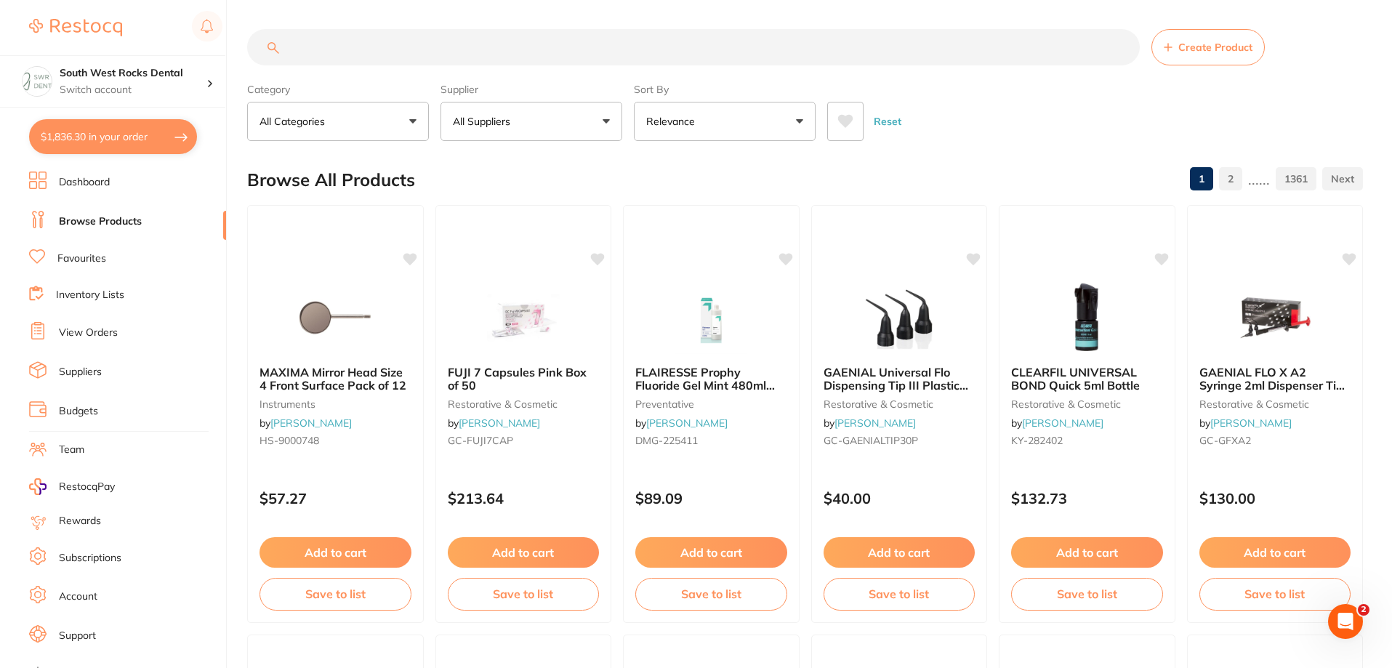
click at [545, 121] on button "All Suppliers" at bounding box center [531, 121] width 182 height 39
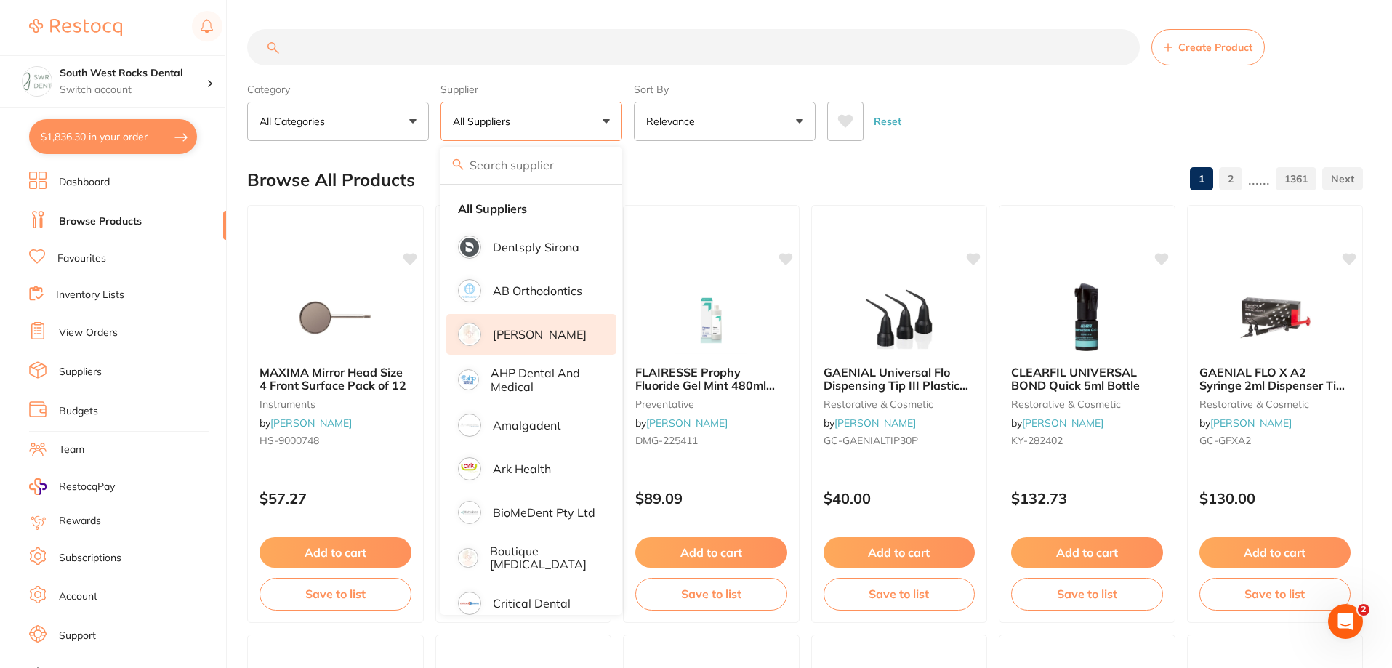
click at [542, 337] on p "[PERSON_NAME]" at bounding box center [540, 334] width 94 height 13
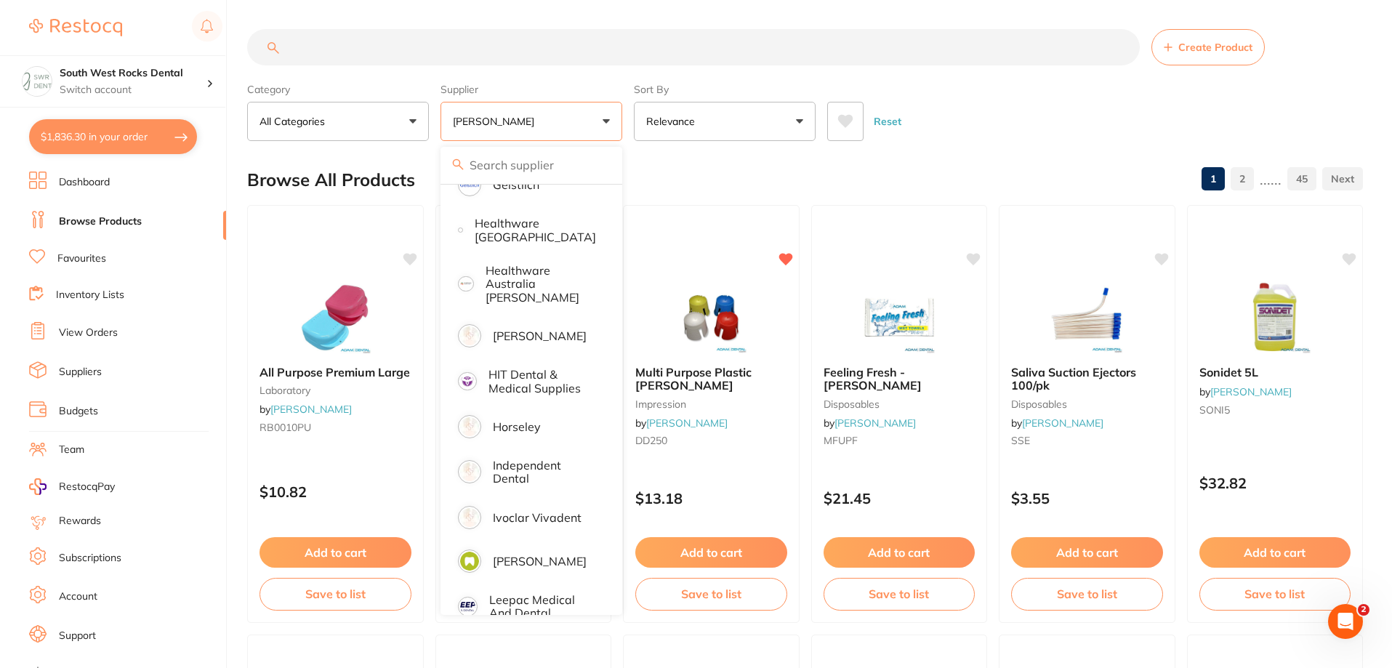
scroll to position [800, 0]
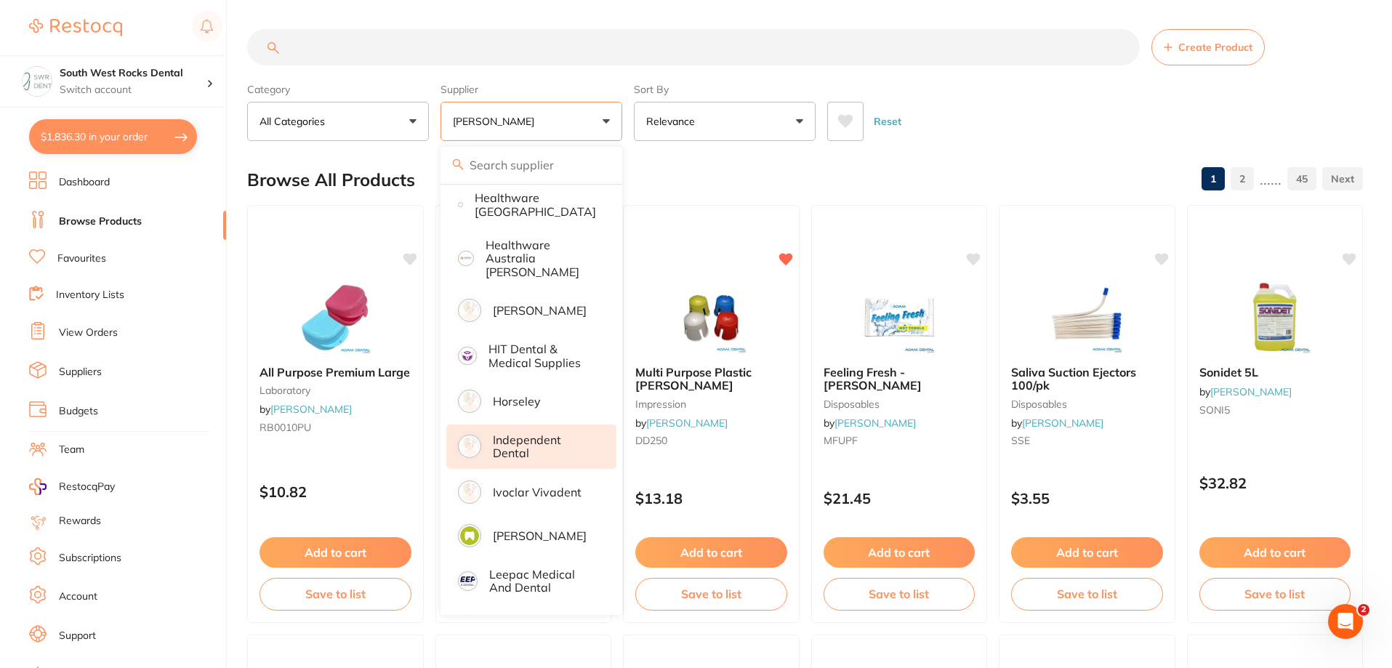
click at [516, 434] on p "Independent Dental" at bounding box center [544, 446] width 103 height 27
paste input "135x260mm"
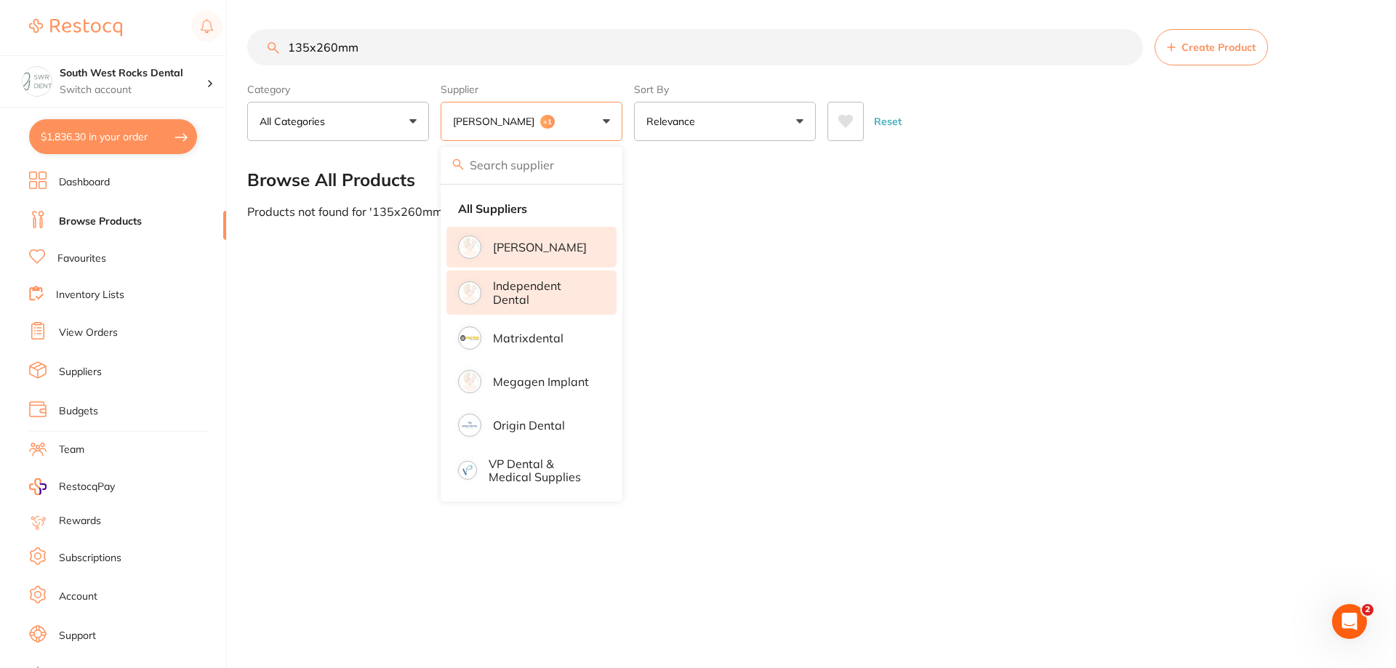
click at [763, 257] on div "135x260mm Create Product Category All Categories All Categories No categories f…" at bounding box center [821, 334] width 1148 height 668
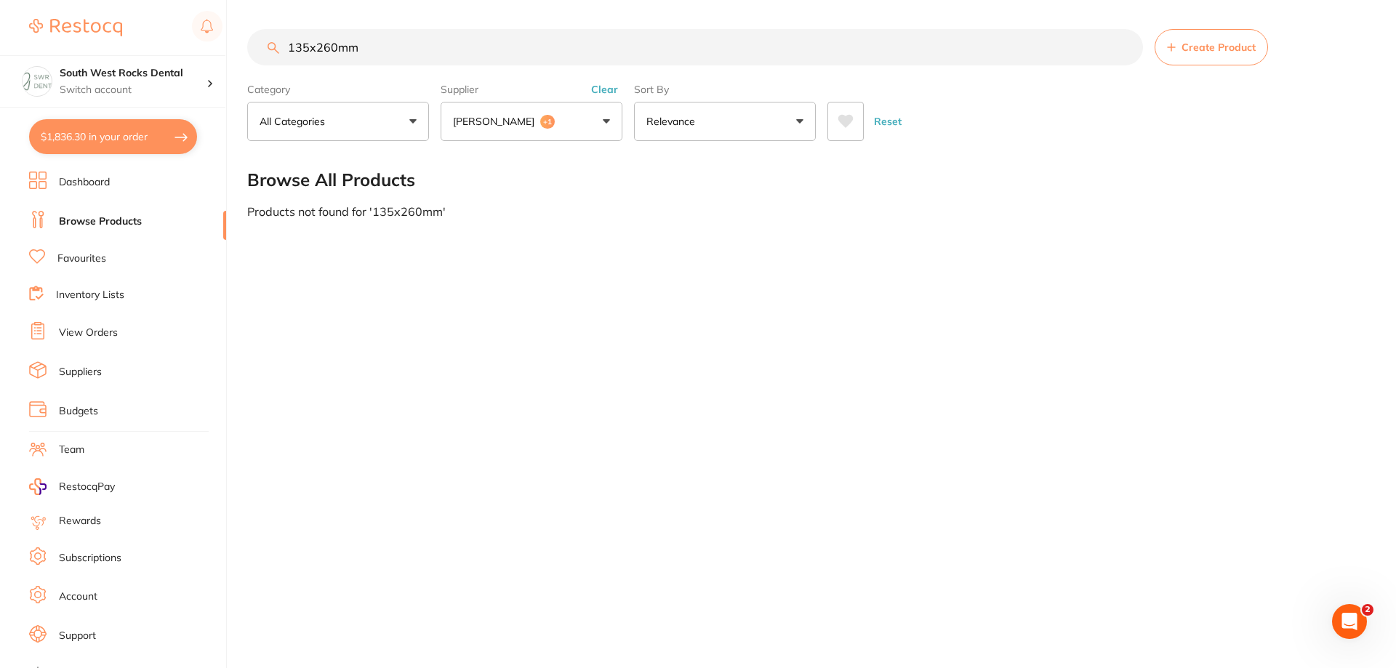
click at [377, 49] on input "135x260mm" at bounding box center [695, 47] width 896 height 36
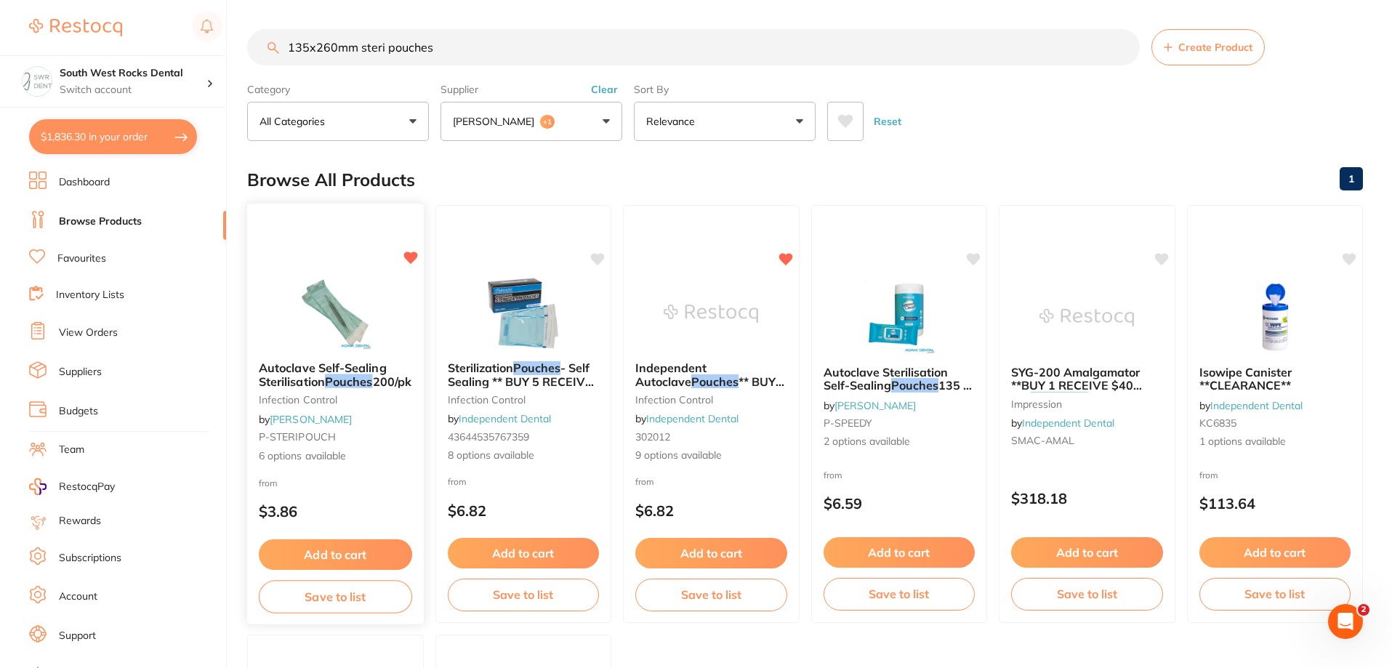
type input "135x260mm steri pouches"
click at [348, 369] on span "Autoclave Self-Sealing Sterilisation" at bounding box center [322, 375] width 126 height 28
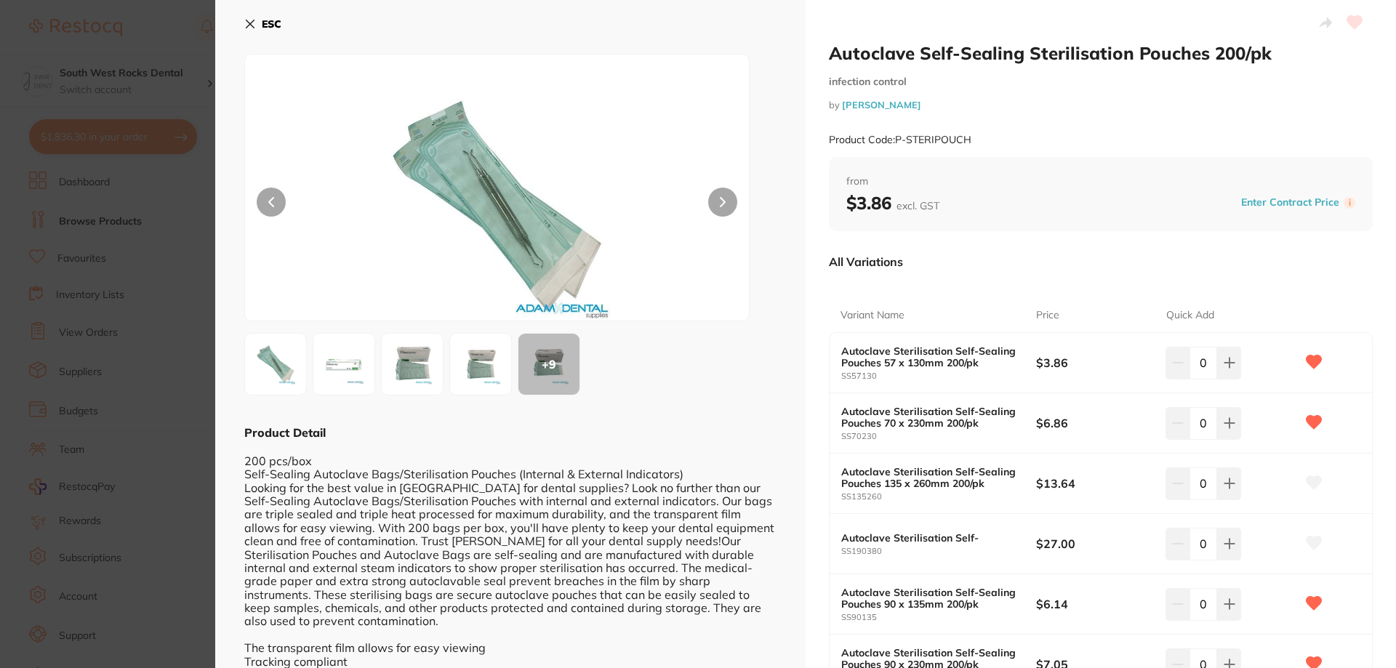
click at [1316, 481] on icon at bounding box center [1313, 482] width 15 height 13
click at [1228, 476] on button at bounding box center [1229, 483] width 24 height 32
type input "1"
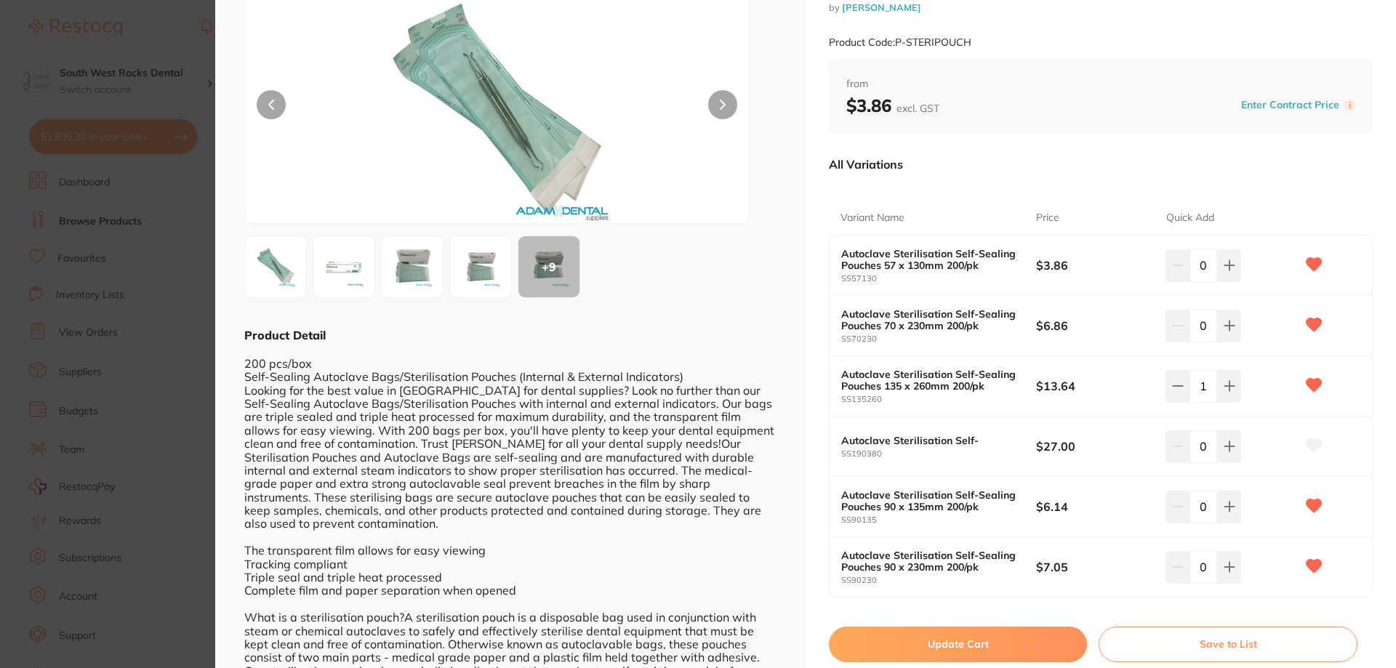
scroll to position [143, 0]
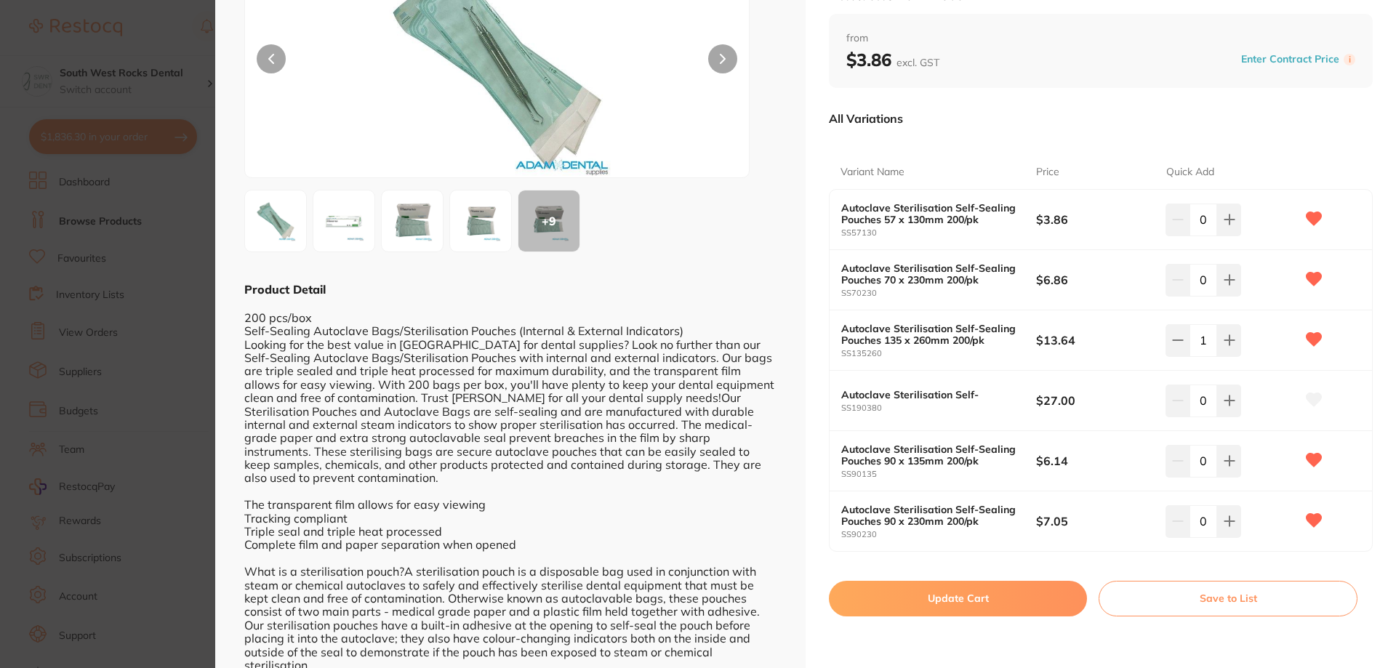
click at [1210, 597] on button "Save to List" at bounding box center [1227, 598] width 259 height 35
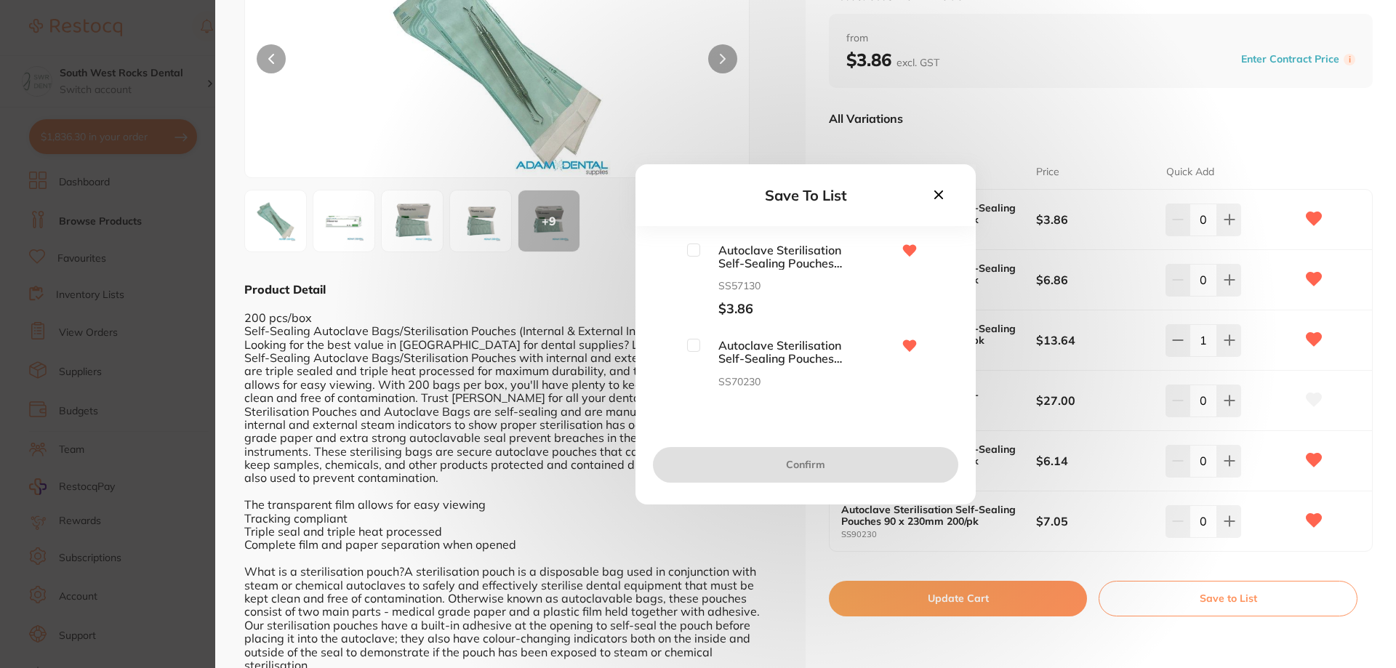
scroll to position [0, 0]
click at [940, 195] on icon at bounding box center [938, 194] width 9 height 9
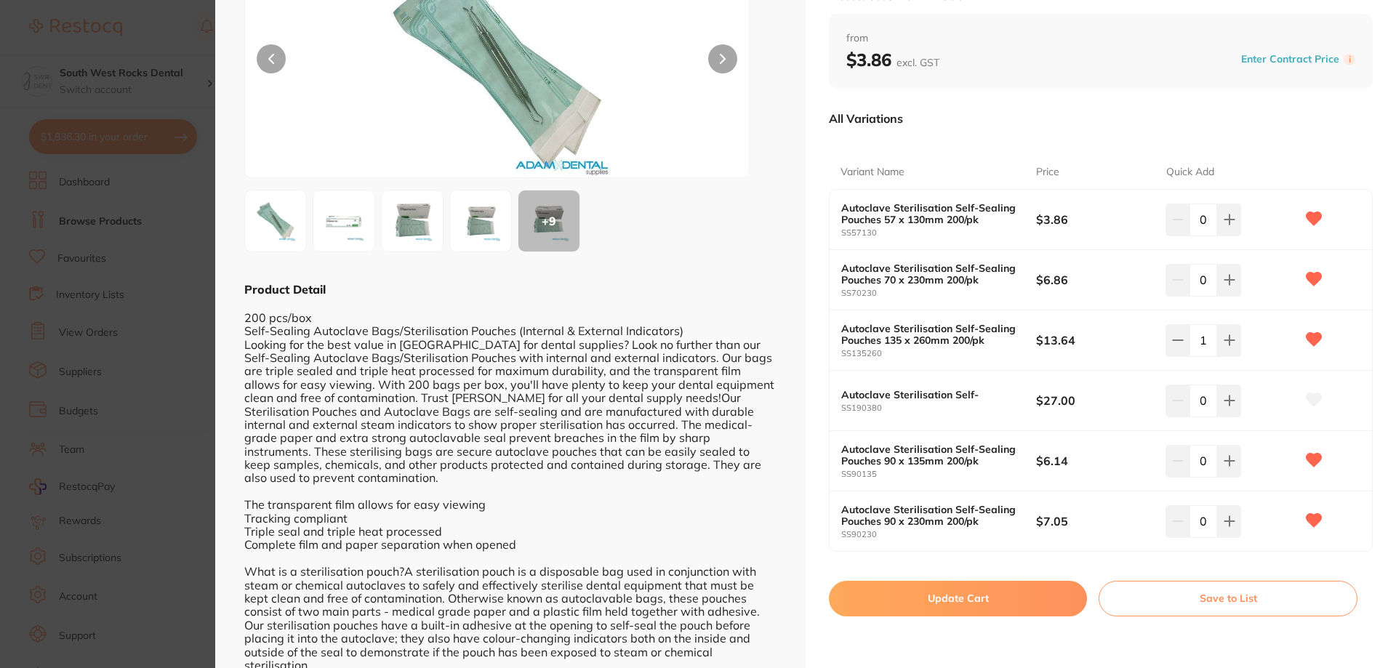
click at [1249, 599] on button "Save to List" at bounding box center [1227, 598] width 259 height 35
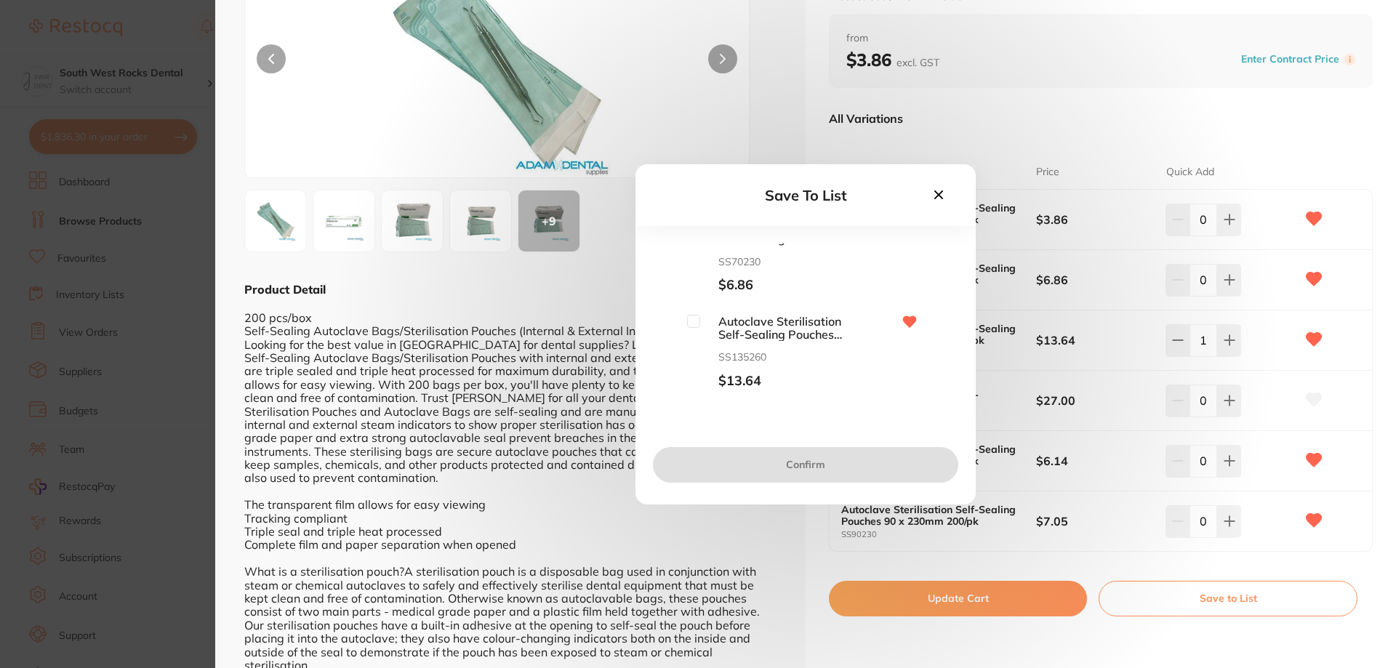
scroll to position [145, 0]
click at [692, 292] on input "checkbox" at bounding box center [693, 295] width 13 height 13
checkbox input "true"
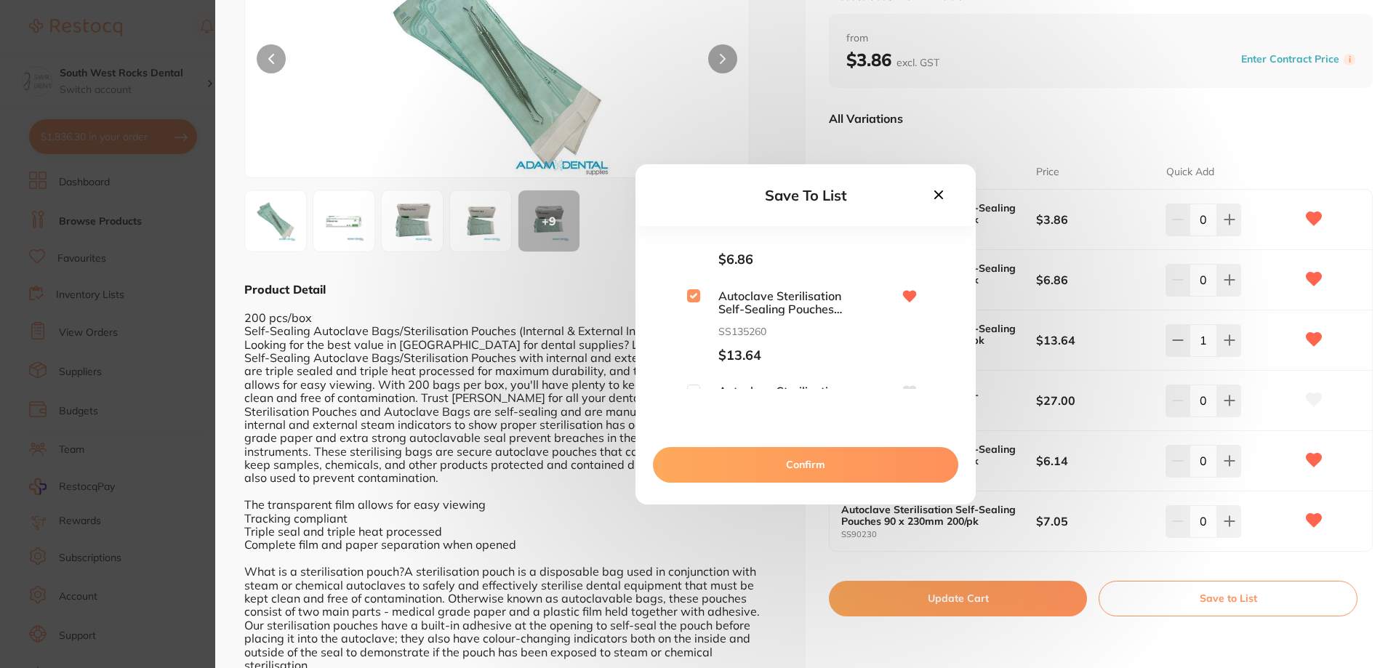
click at [780, 457] on button "Confirm" at bounding box center [805, 464] width 305 height 35
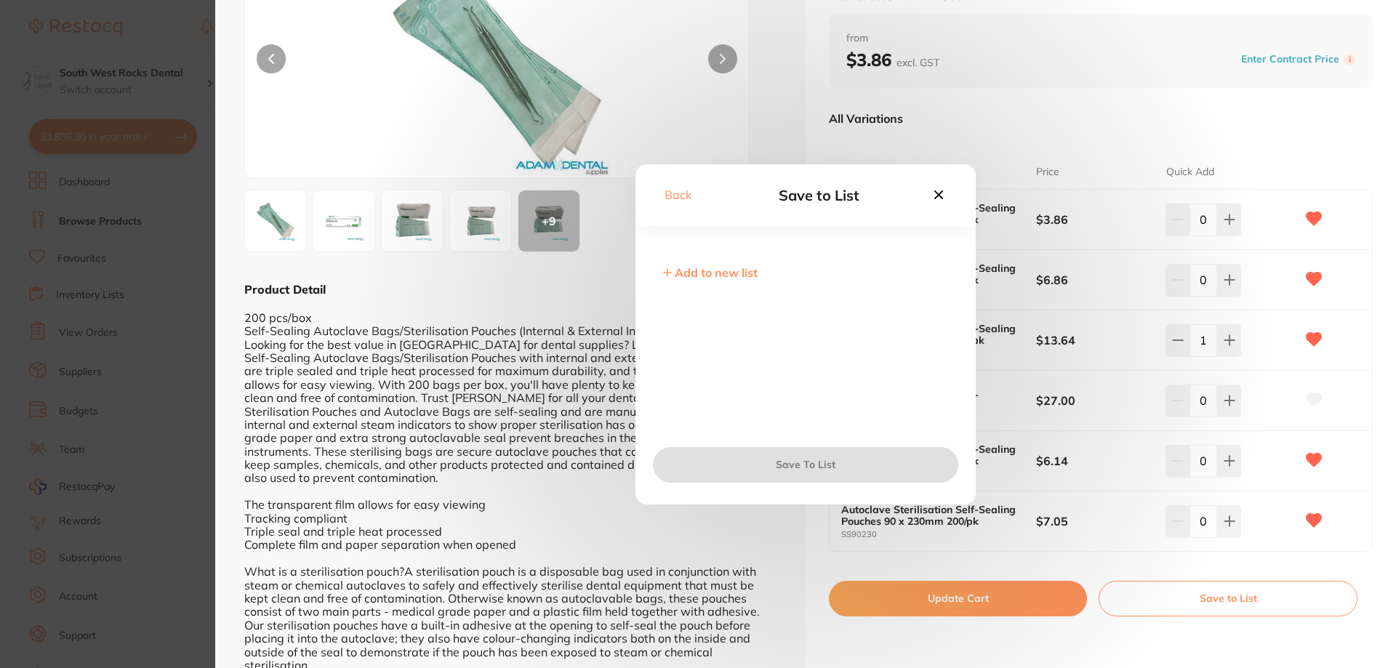
scroll to position [0, 0]
click at [666, 249] on input "checkbox" at bounding box center [665, 250] width 13 height 13
checkbox input "true"
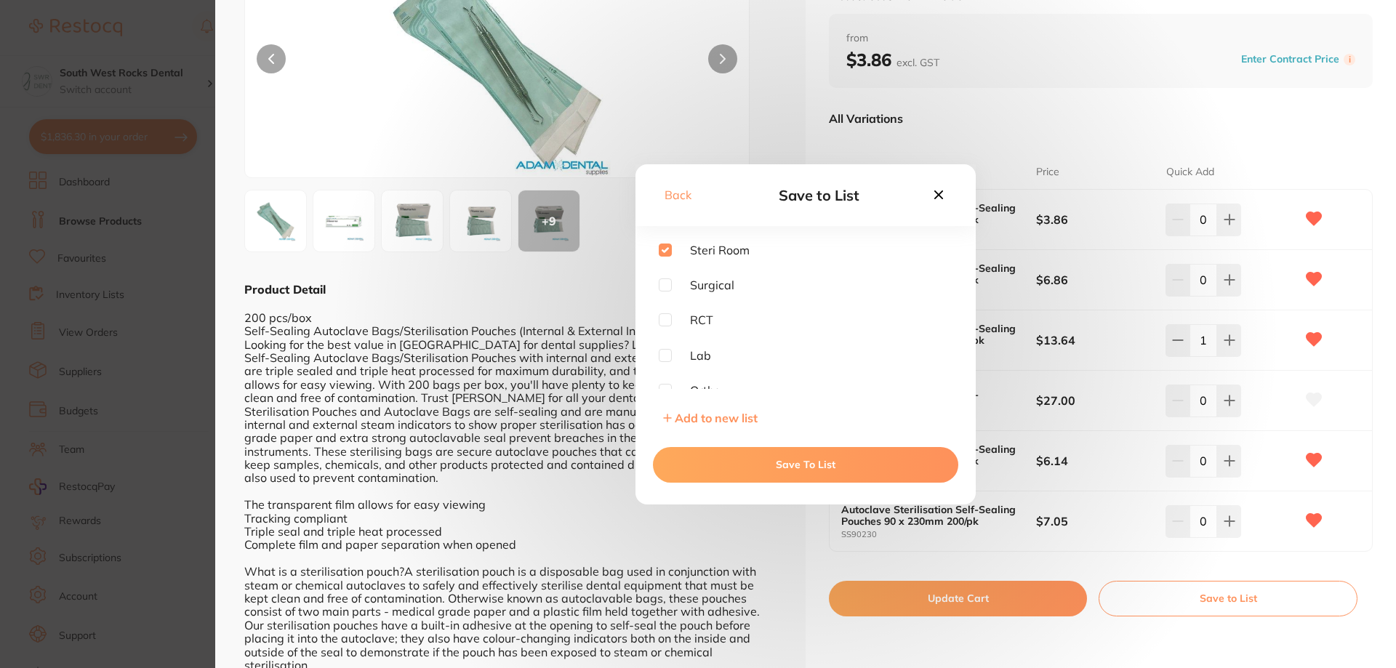
click at [817, 460] on button "Save To List" at bounding box center [805, 464] width 305 height 35
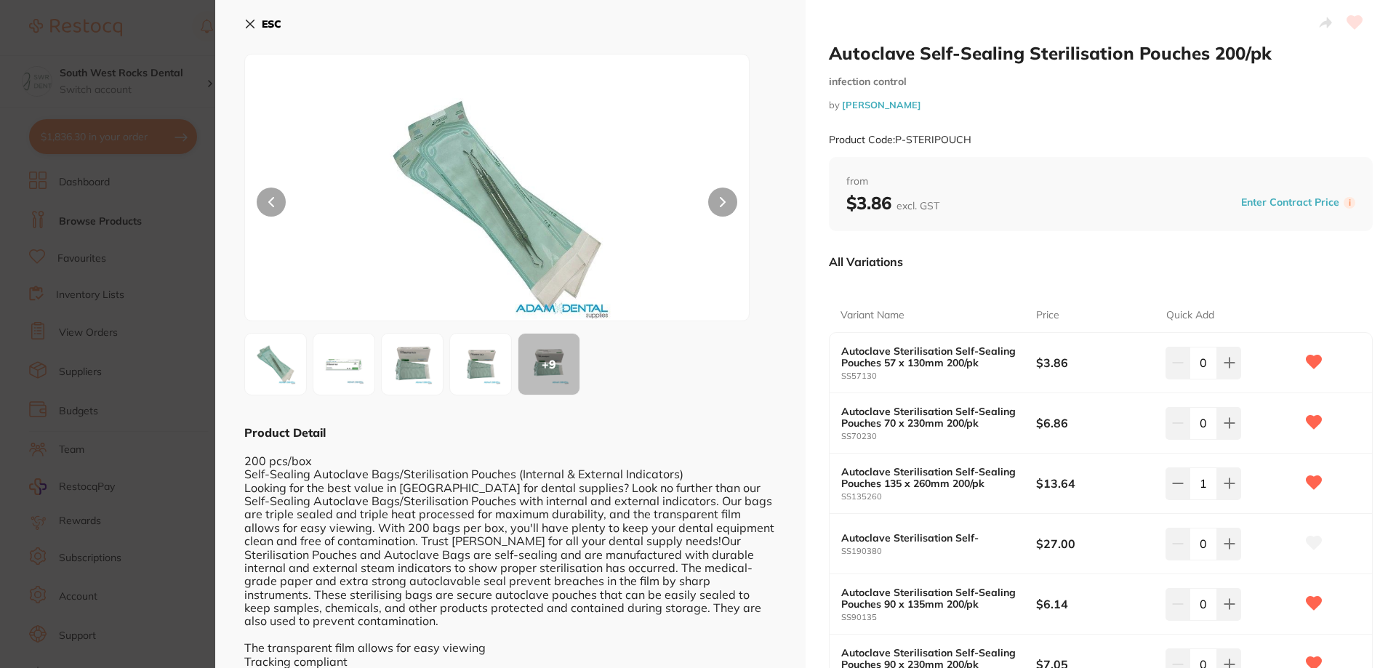
click at [249, 31] on button "ESC" at bounding box center [262, 24] width 37 height 25
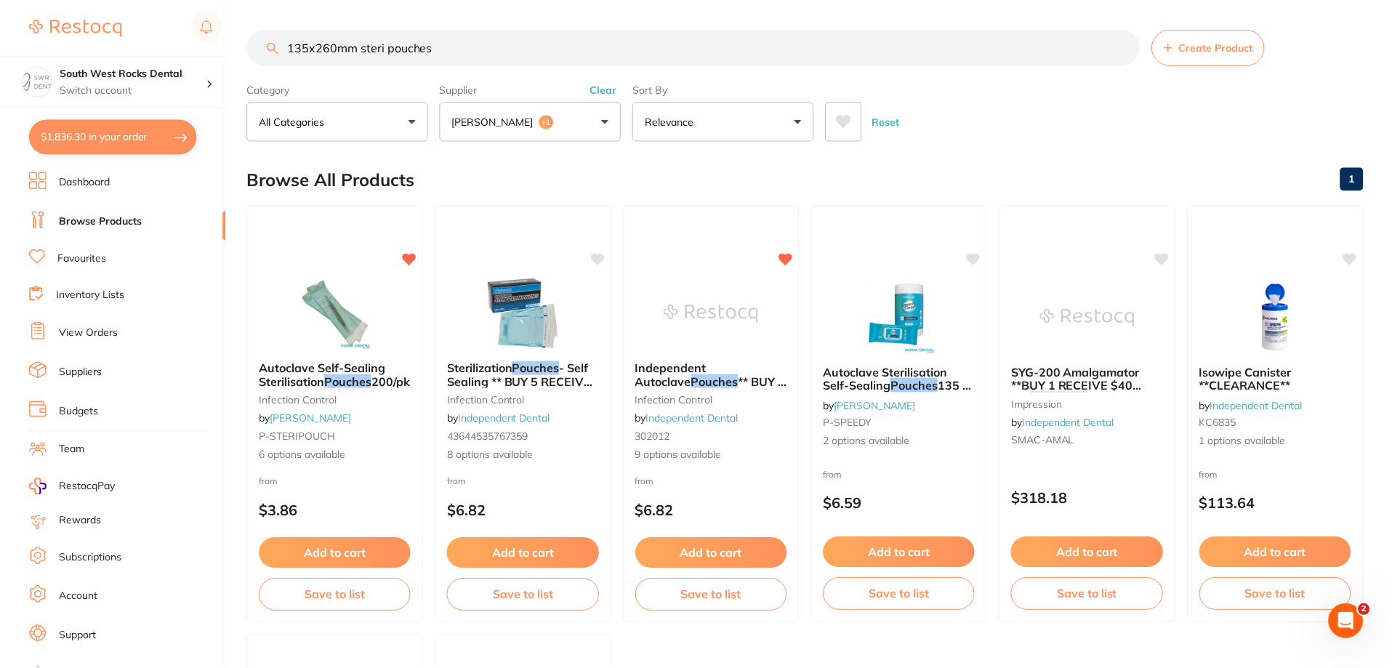
scroll to position [4, 0]
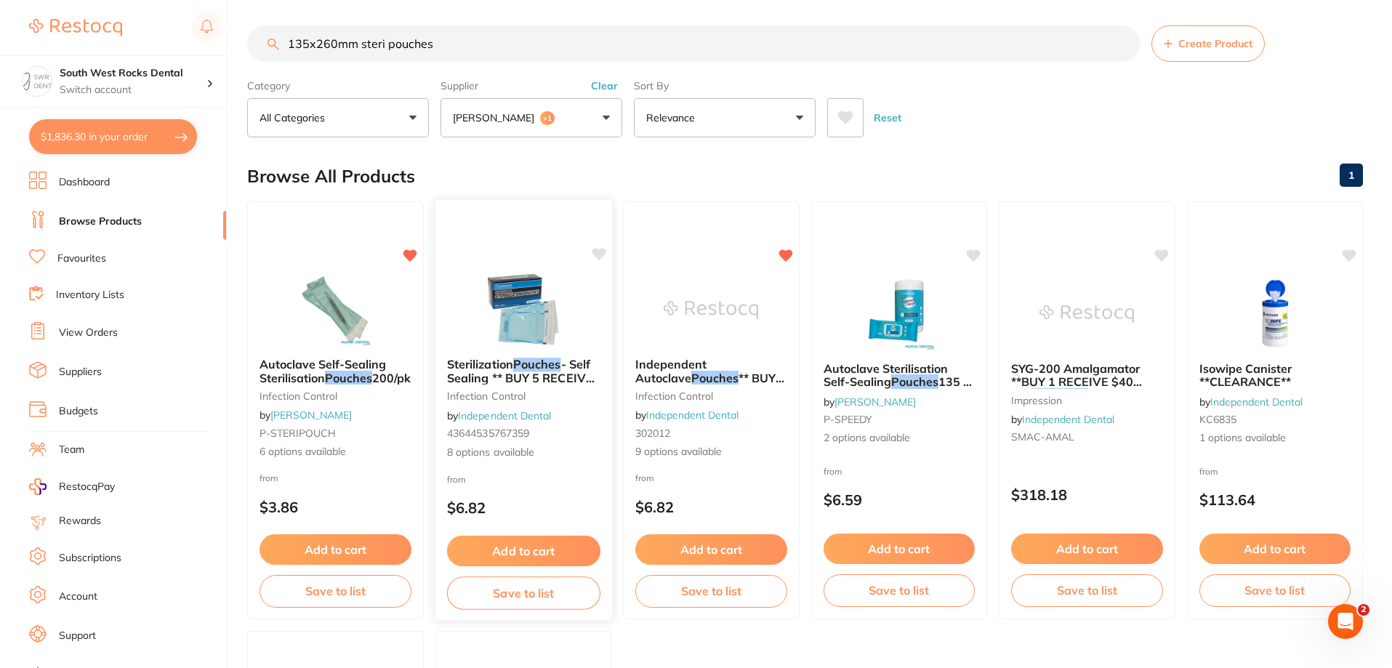
click at [527, 371] on span "- Self Sealing ** BUY 5 RECEIVE 1 FREE **" at bounding box center [520, 377] width 148 height 41
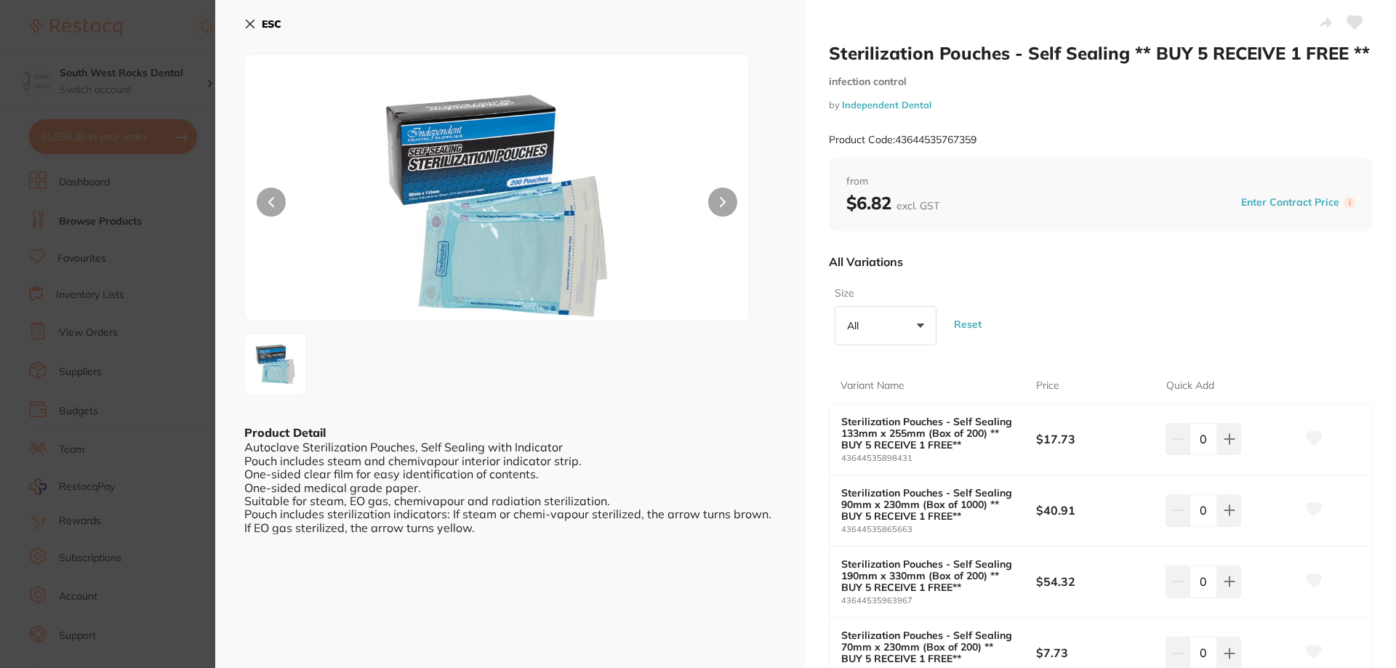
click at [254, 24] on button "ESC" at bounding box center [262, 24] width 37 height 25
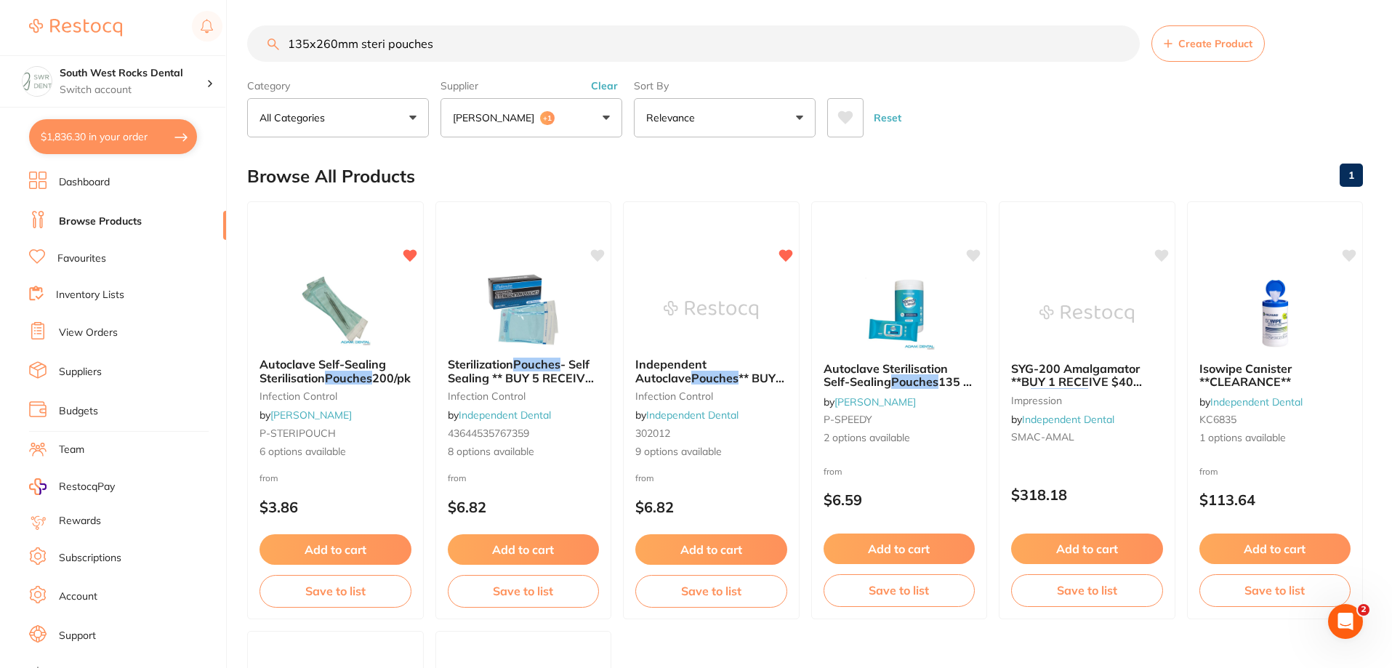
click at [104, 132] on button "$1,836.30 in your order" at bounding box center [113, 136] width 168 height 35
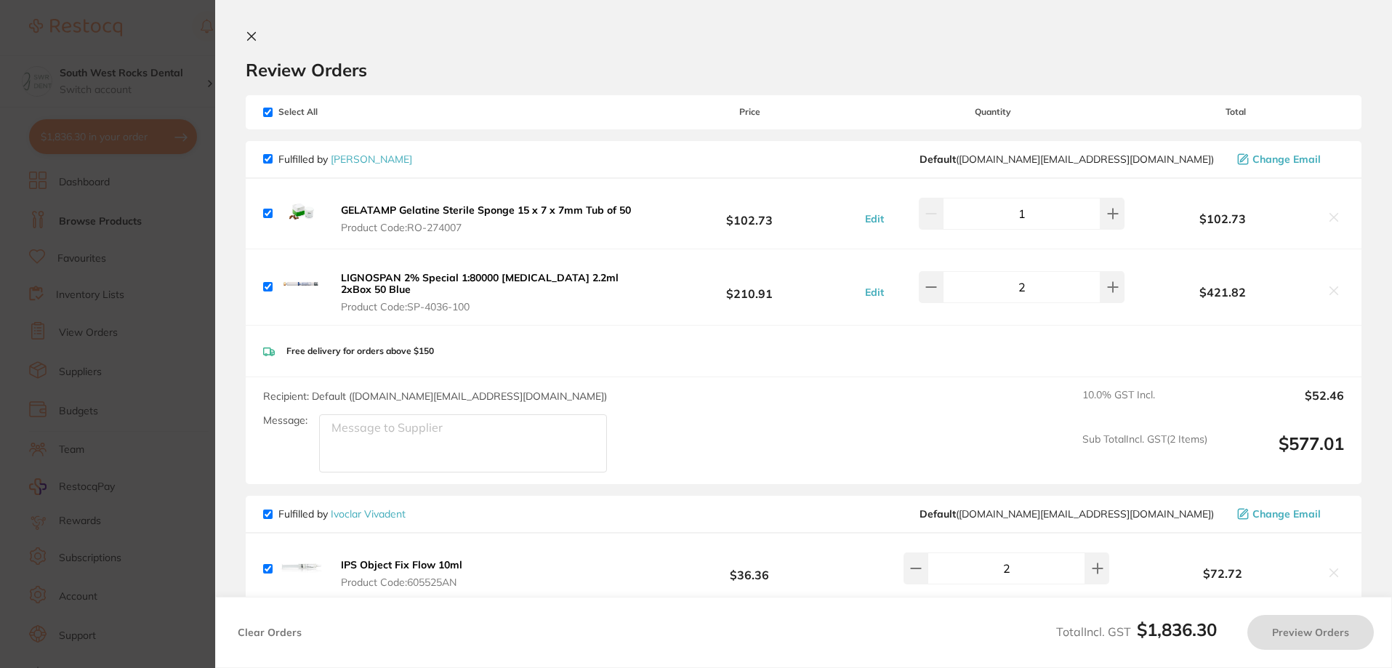
checkbox input "true"
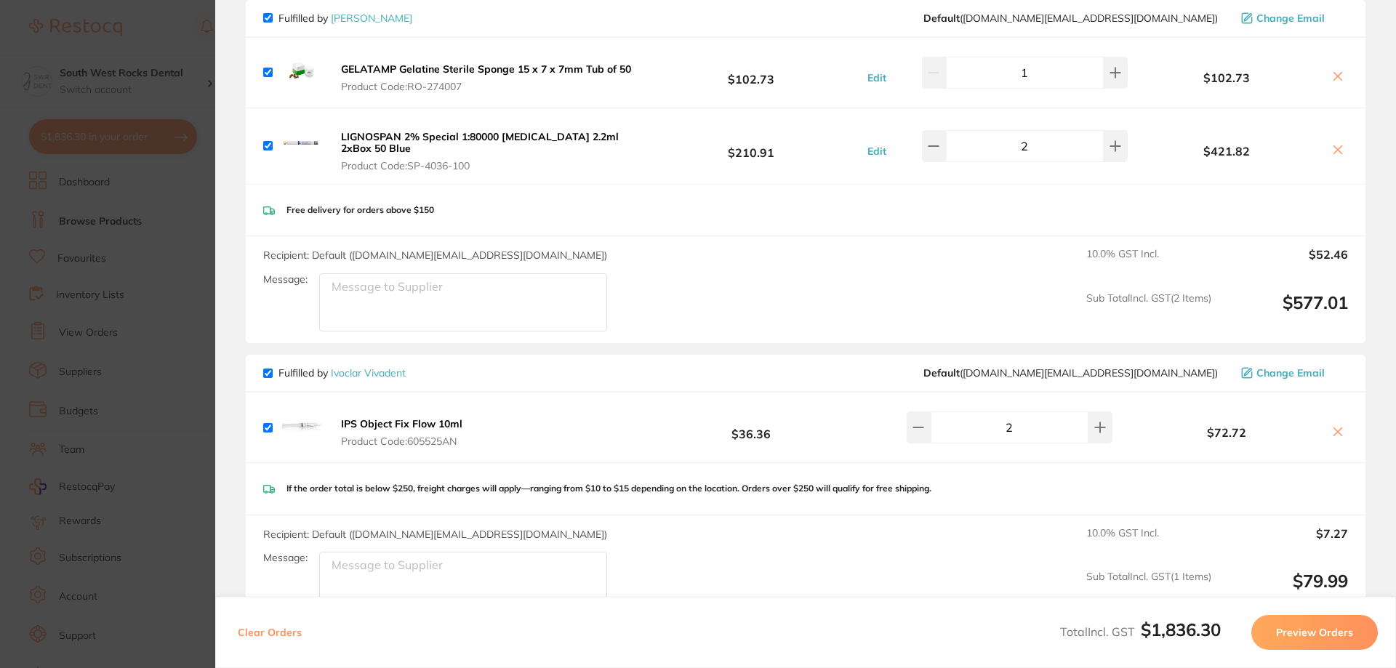
scroll to position [145, 0]
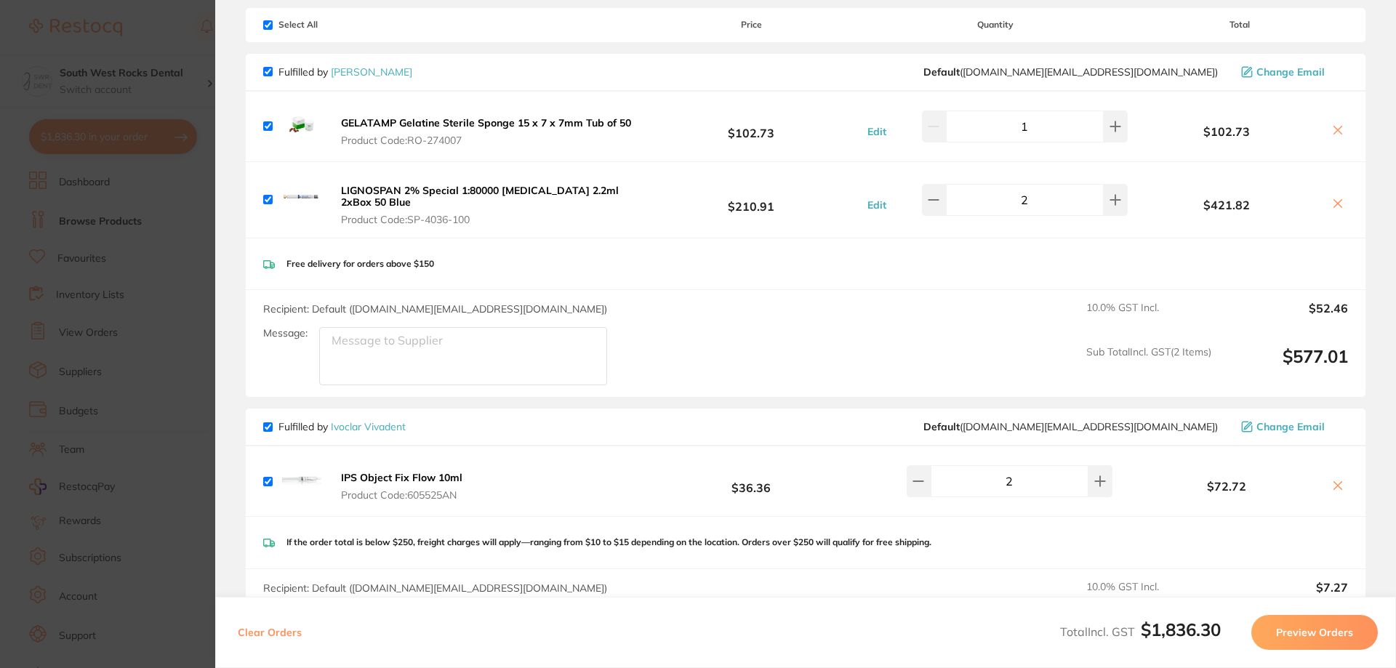
scroll to position [73, 0]
